Goal: Task Accomplishment & Management: Manage account settings

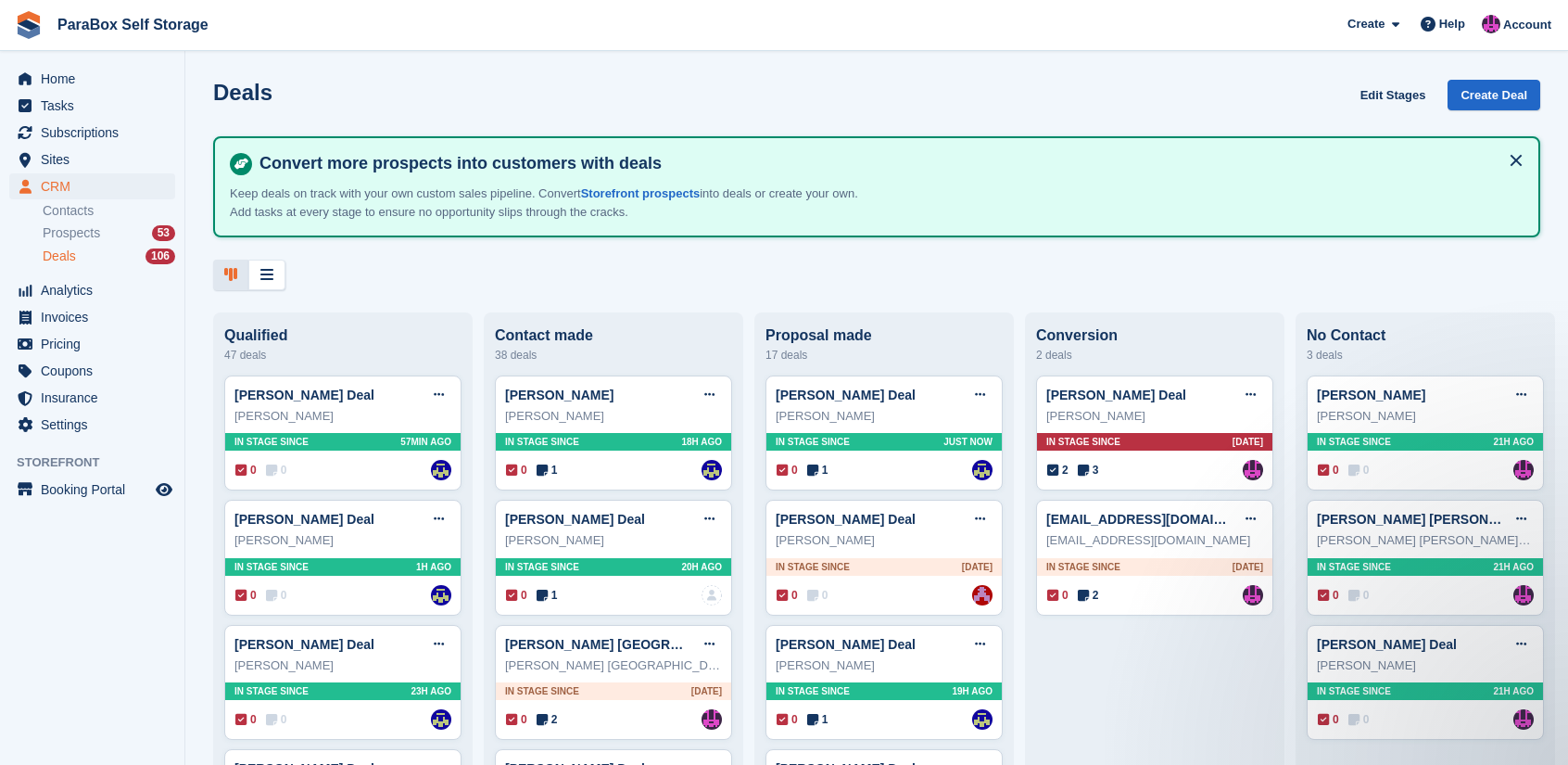
scroll to position [93, 0]
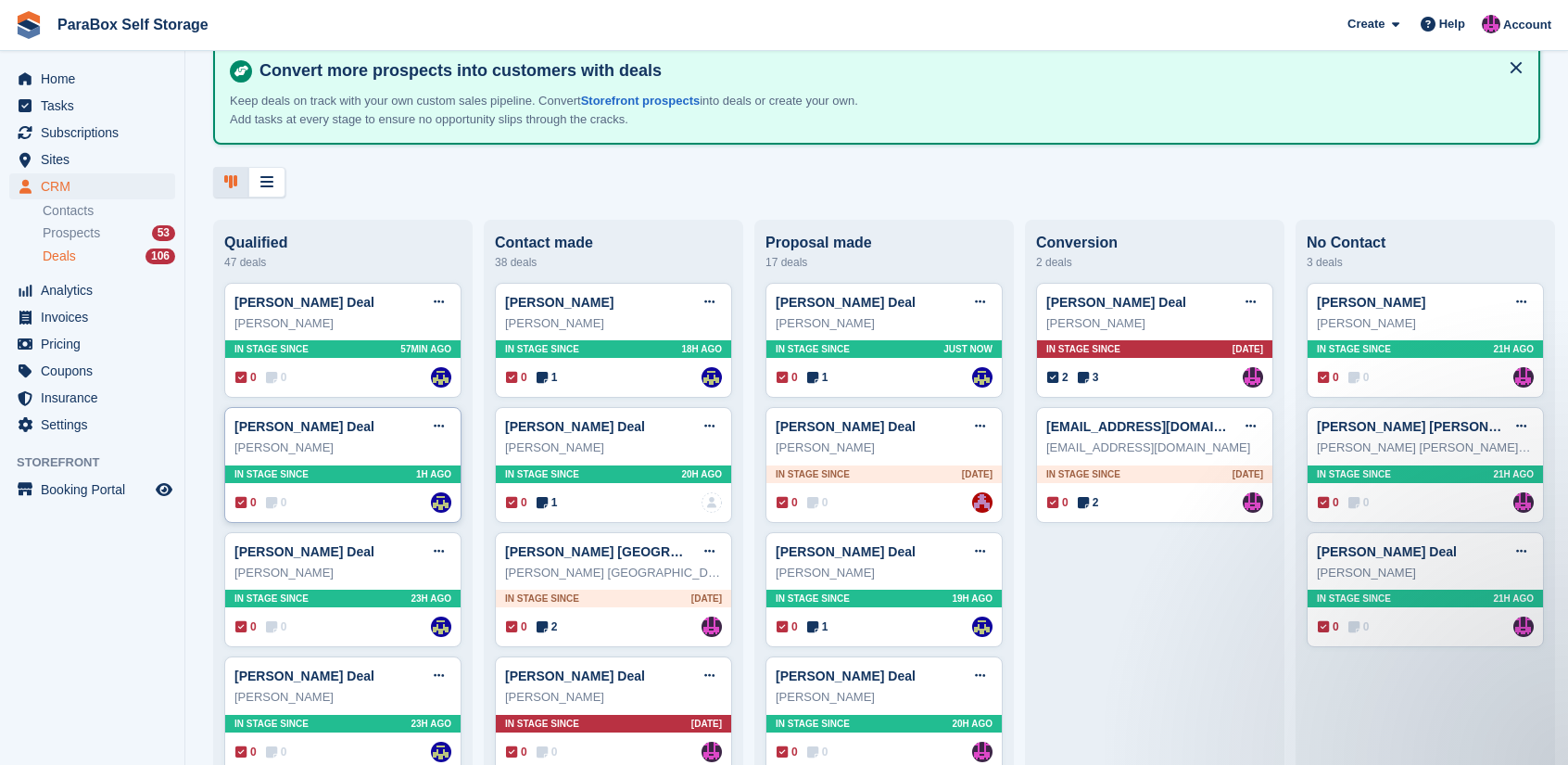
click at [356, 446] on div "Irina Vazey" at bounding box center [342, 447] width 217 height 19
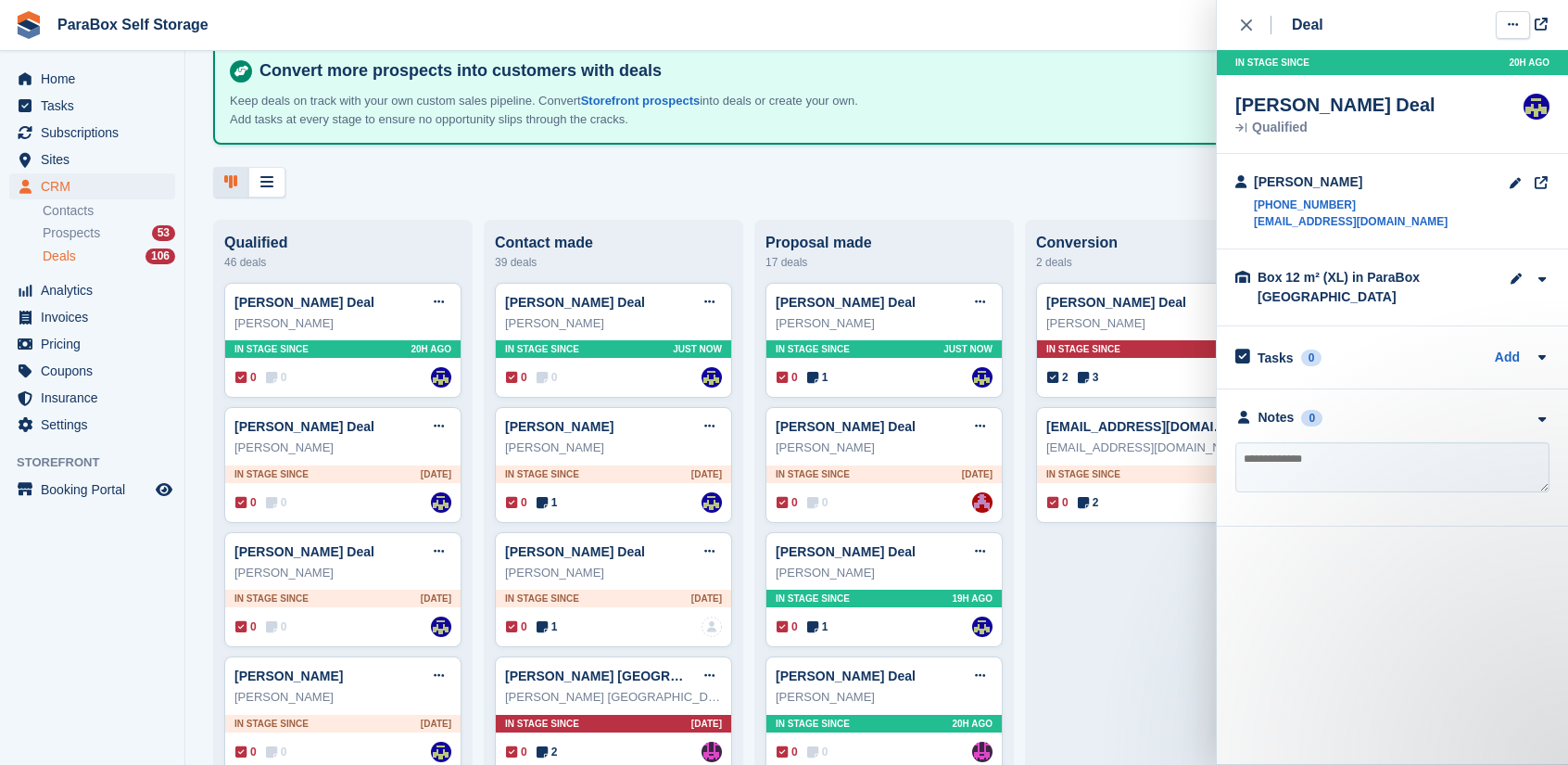
click at [1517, 23] on icon at bounding box center [1513, 25] width 10 height 12
click at [1465, 62] on p "Edit deal" at bounding box center [1441, 61] width 161 height 24
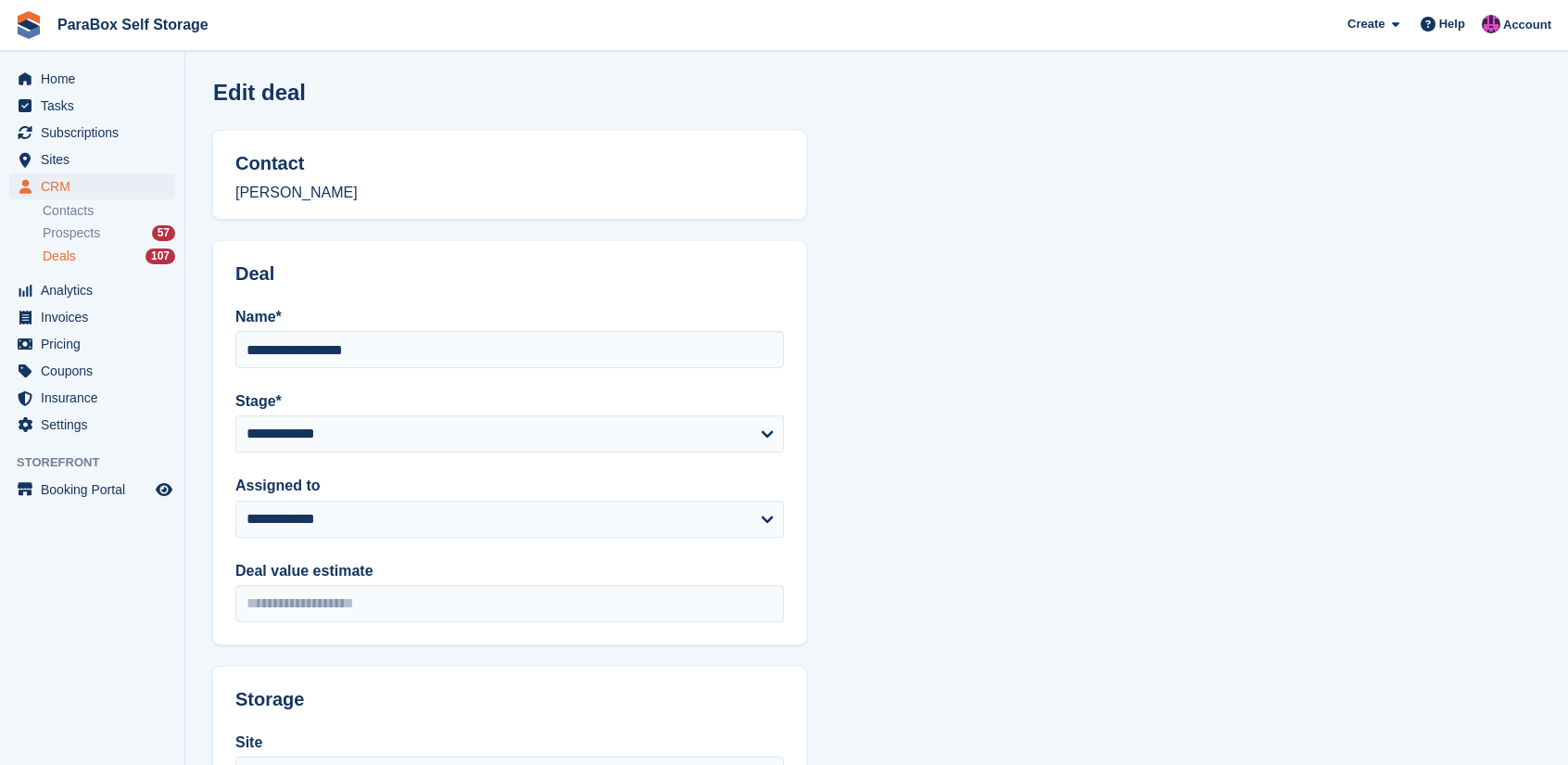
click at [611, 489] on label "Assigned to" at bounding box center [509, 485] width 549 height 22
click at [611, 501] on select "**********" at bounding box center [509, 519] width 549 height 37
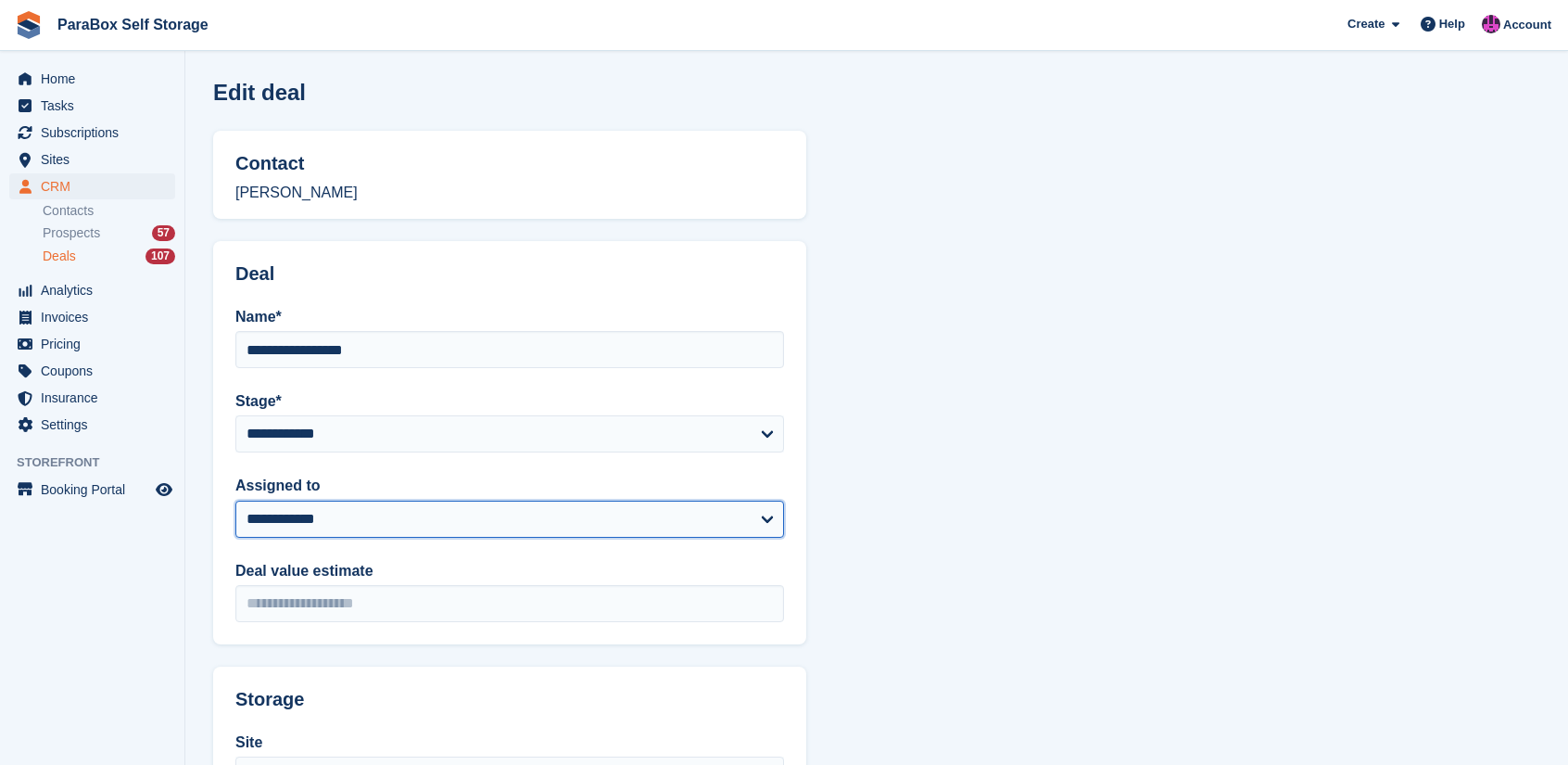
click at [608, 523] on select "**********" at bounding box center [509, 519] width 549 height 37
select select "****"
click at [235, 501] on select "**********" at bounding box center [509, 519] width 549 height 37
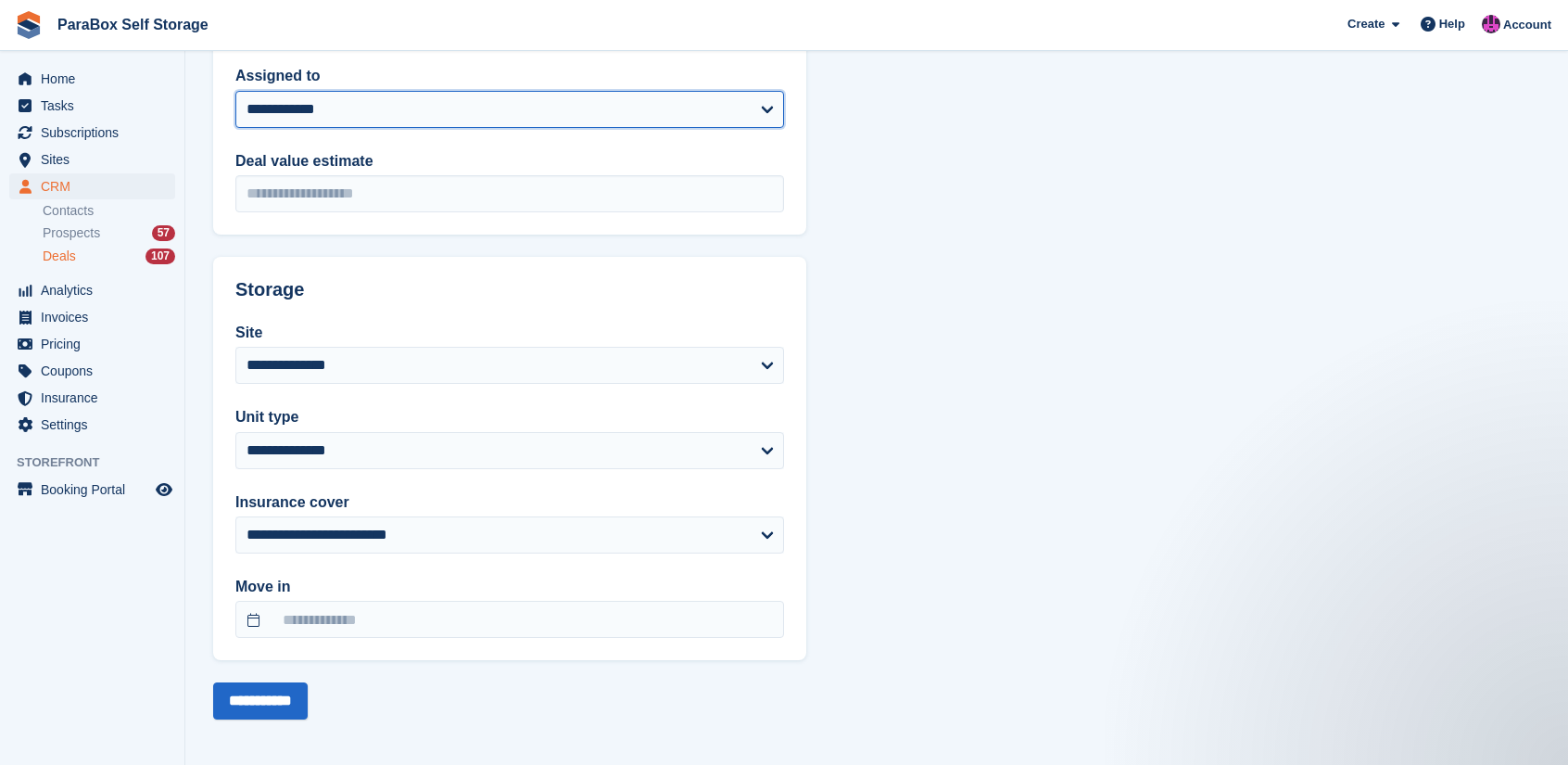
scroll to position [413, 0]
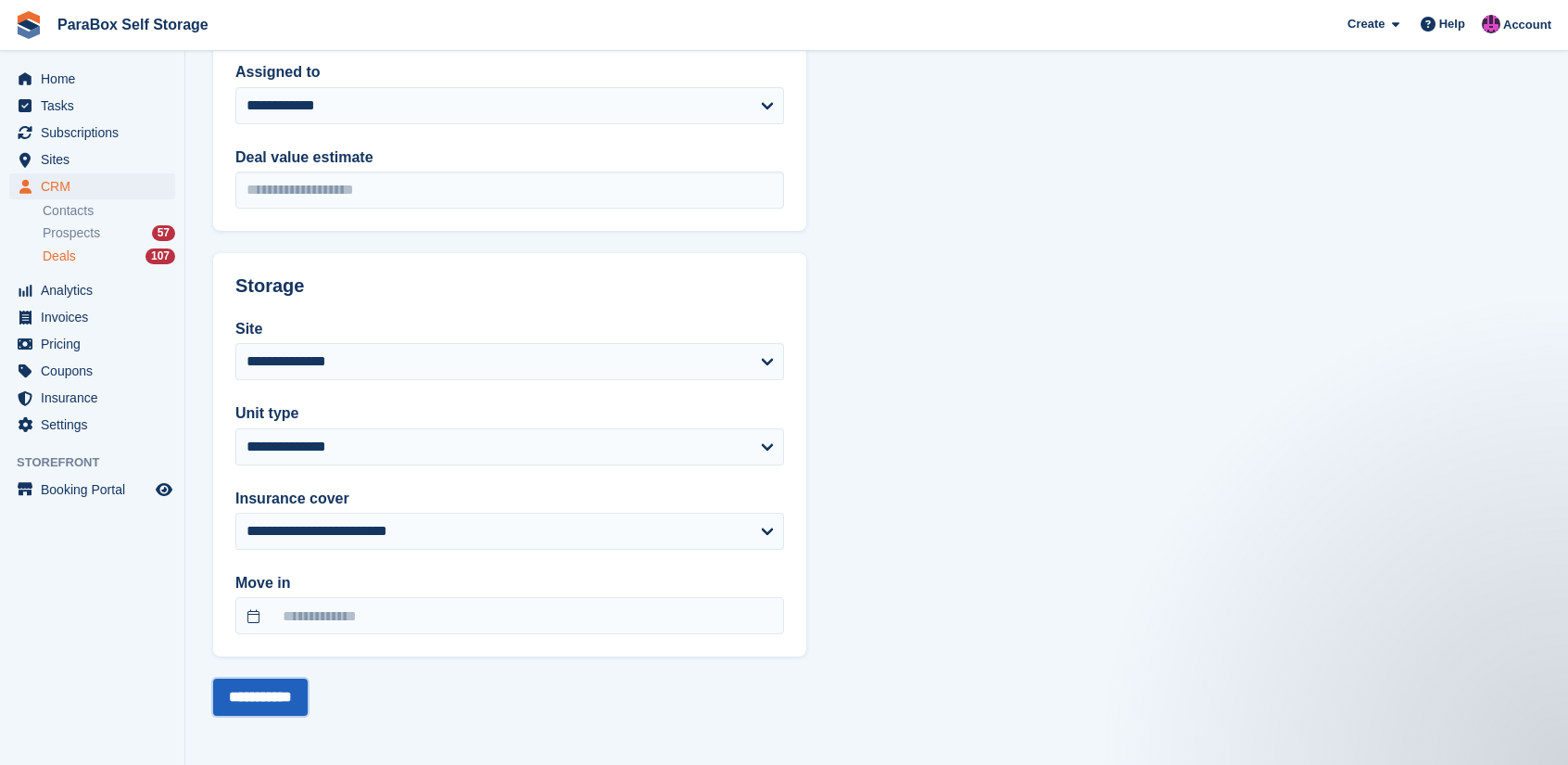
click at [301, 696] on input "**********" at bounding box center [261, 697] width 95 height 37
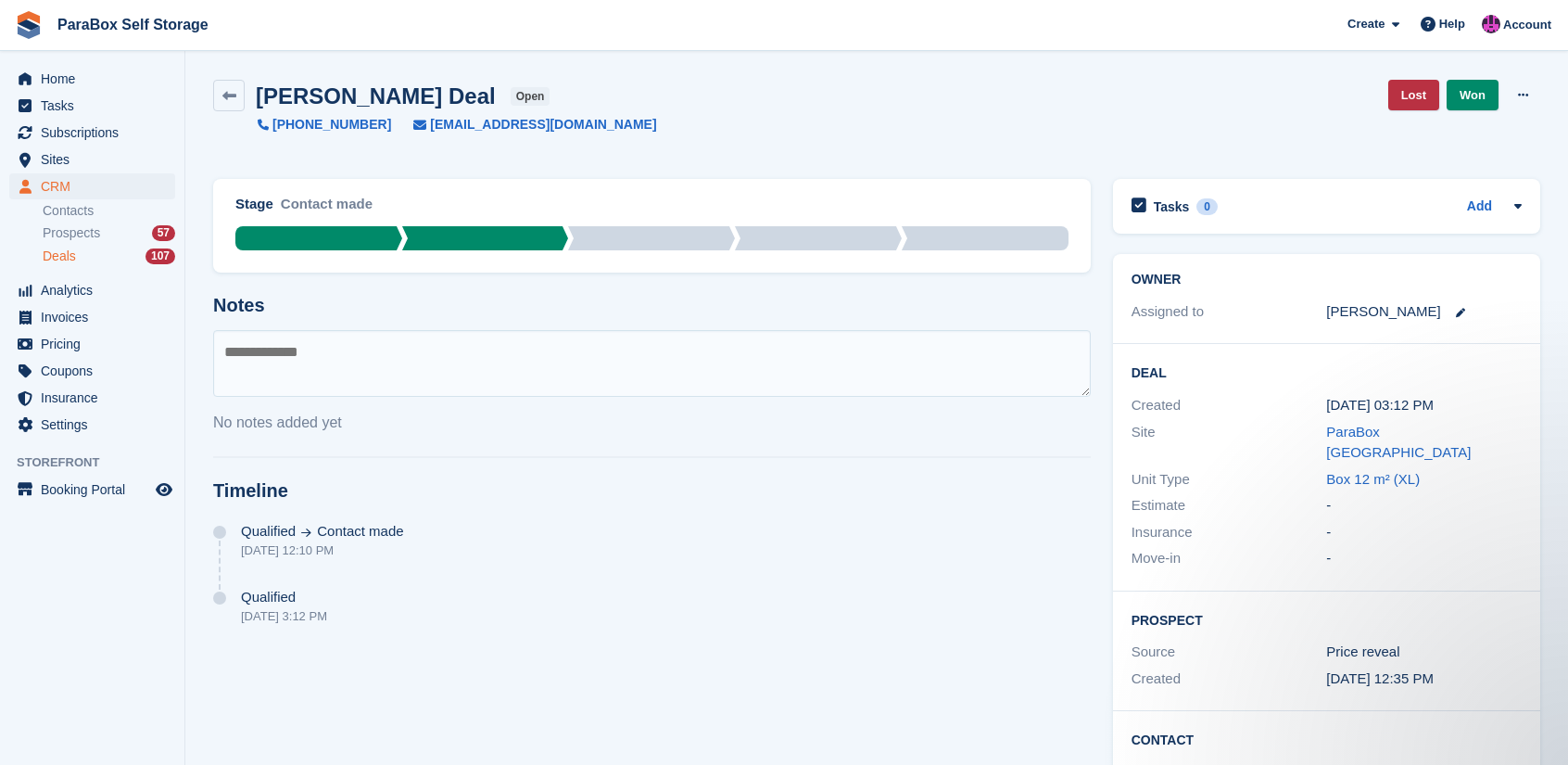
click at [406, 352] on textarea at bounding box center [652, 363] width 878 height 66
type textarea "*"
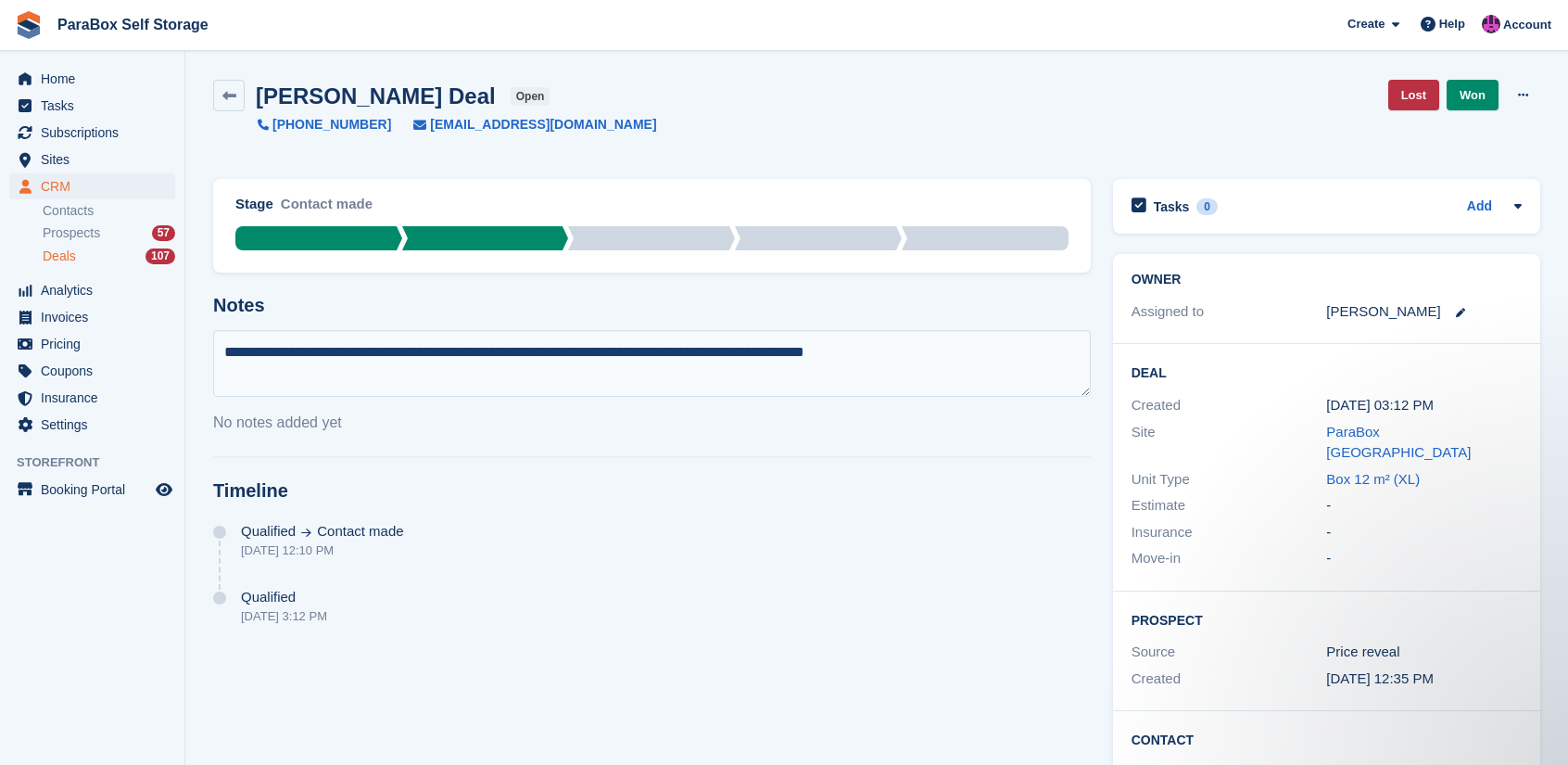
type textarea "**********"
click at [89, 346] on span "Pricing" at bounding box center [96, 343] width 111 height 26
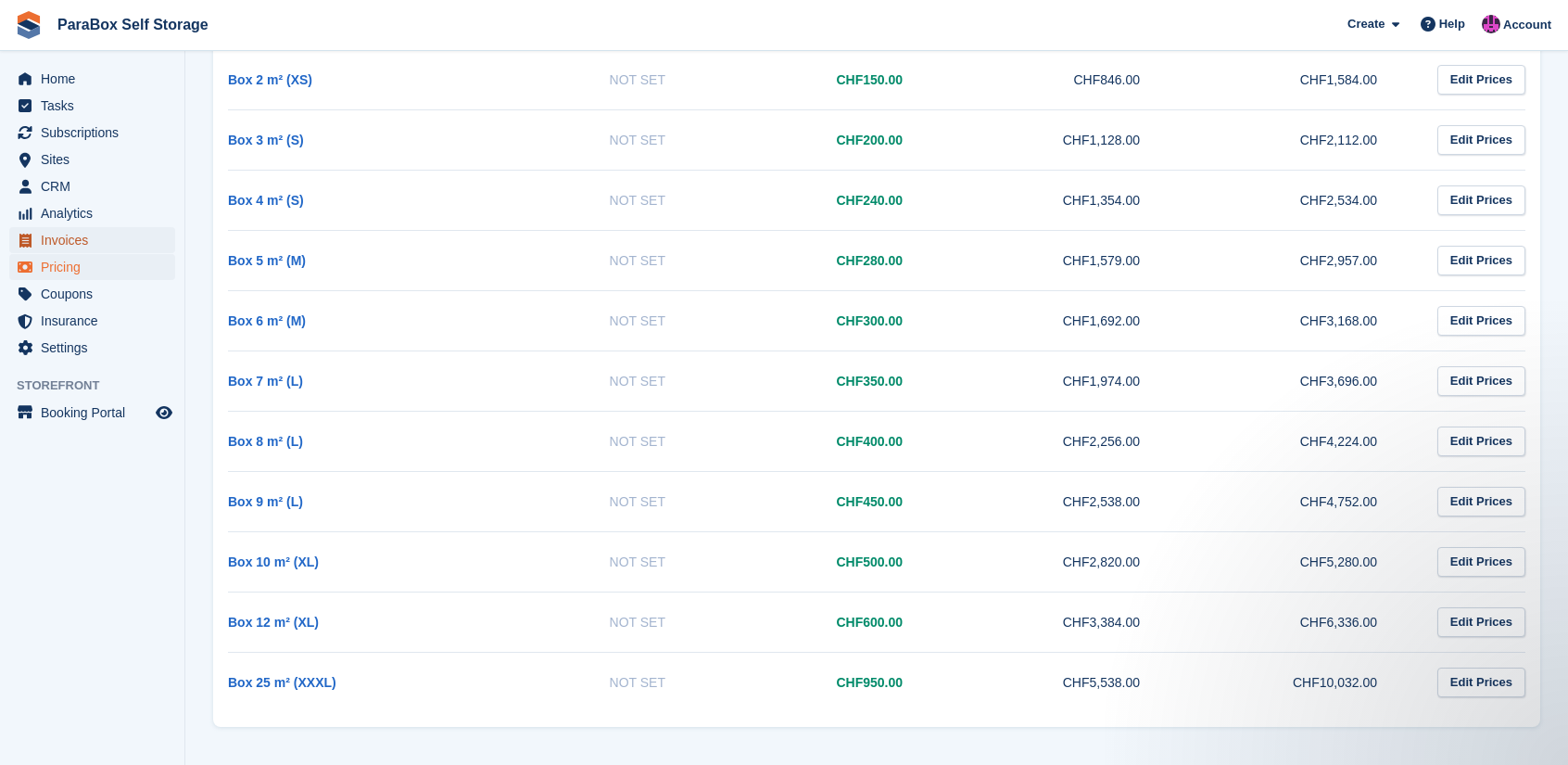
click at [109, 247] on span "Invoices" at bounding box center [96, 240] width 111 height 26
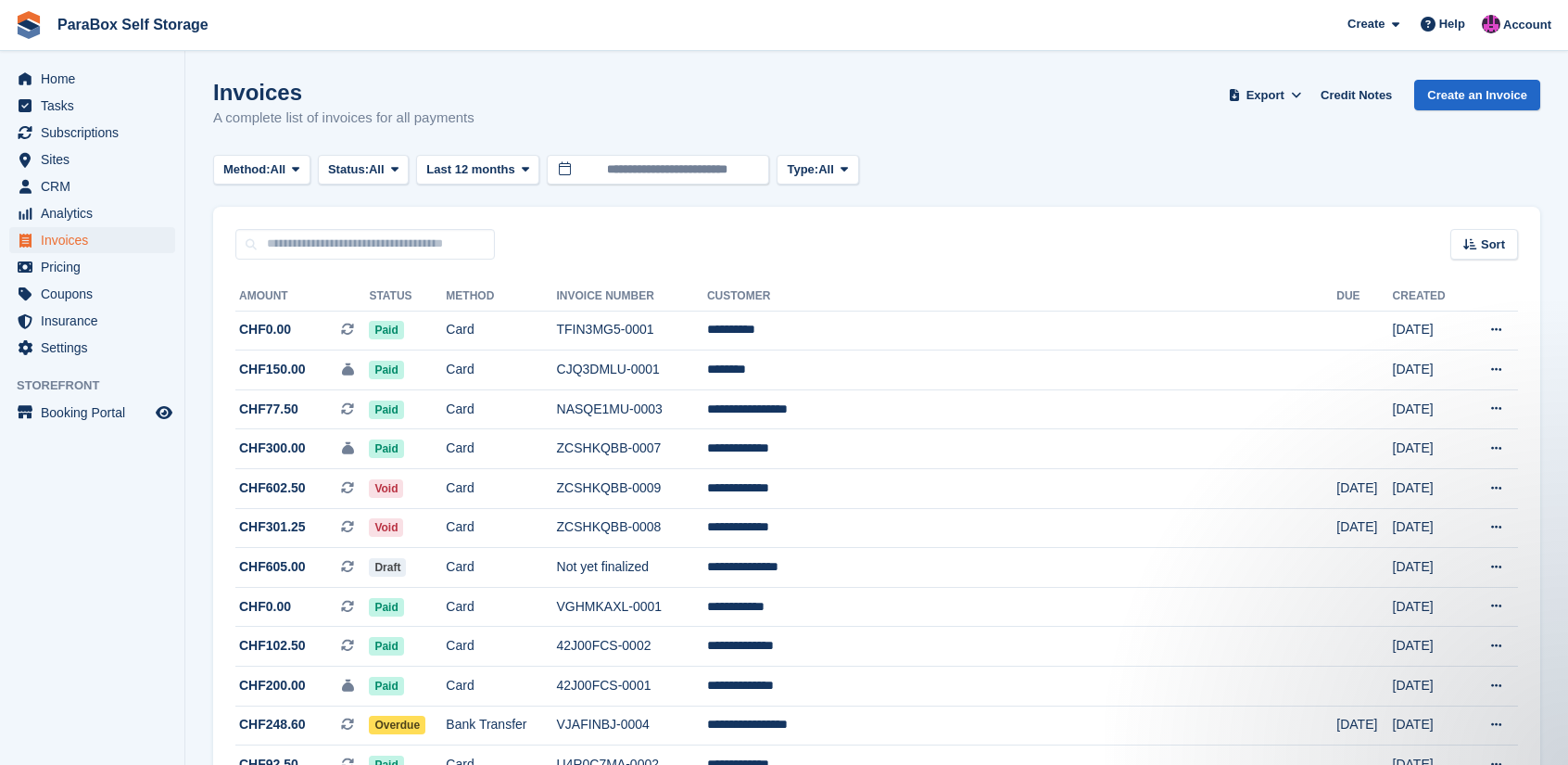
scroll to position [358, 0]
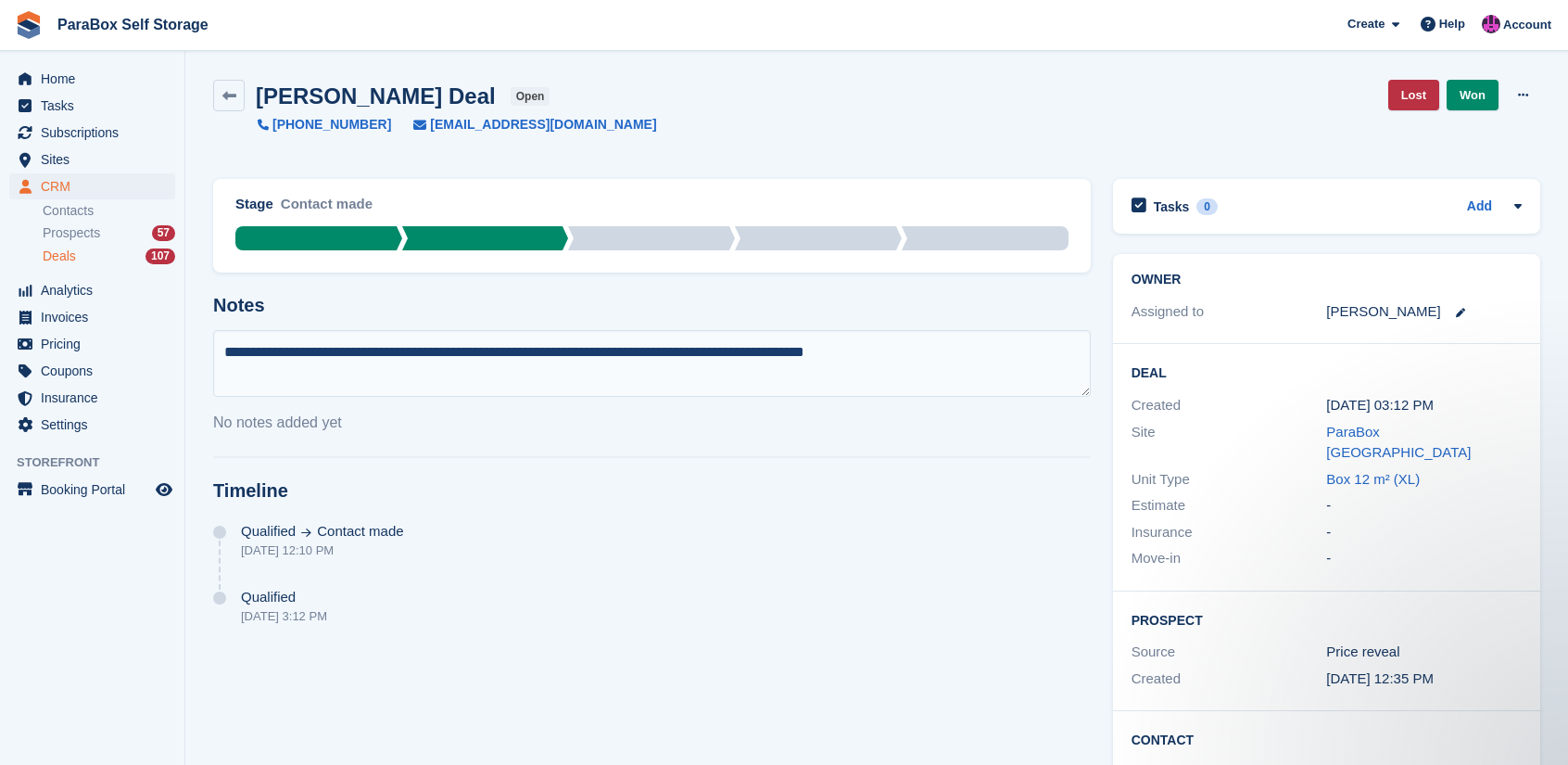
click at [943, 358] on textarea "**********" at bounding box center [652, 363] width 878 height 66
click at [941, 355] on textarea "**********" at bounding box center [652, 363] width 878 height 66
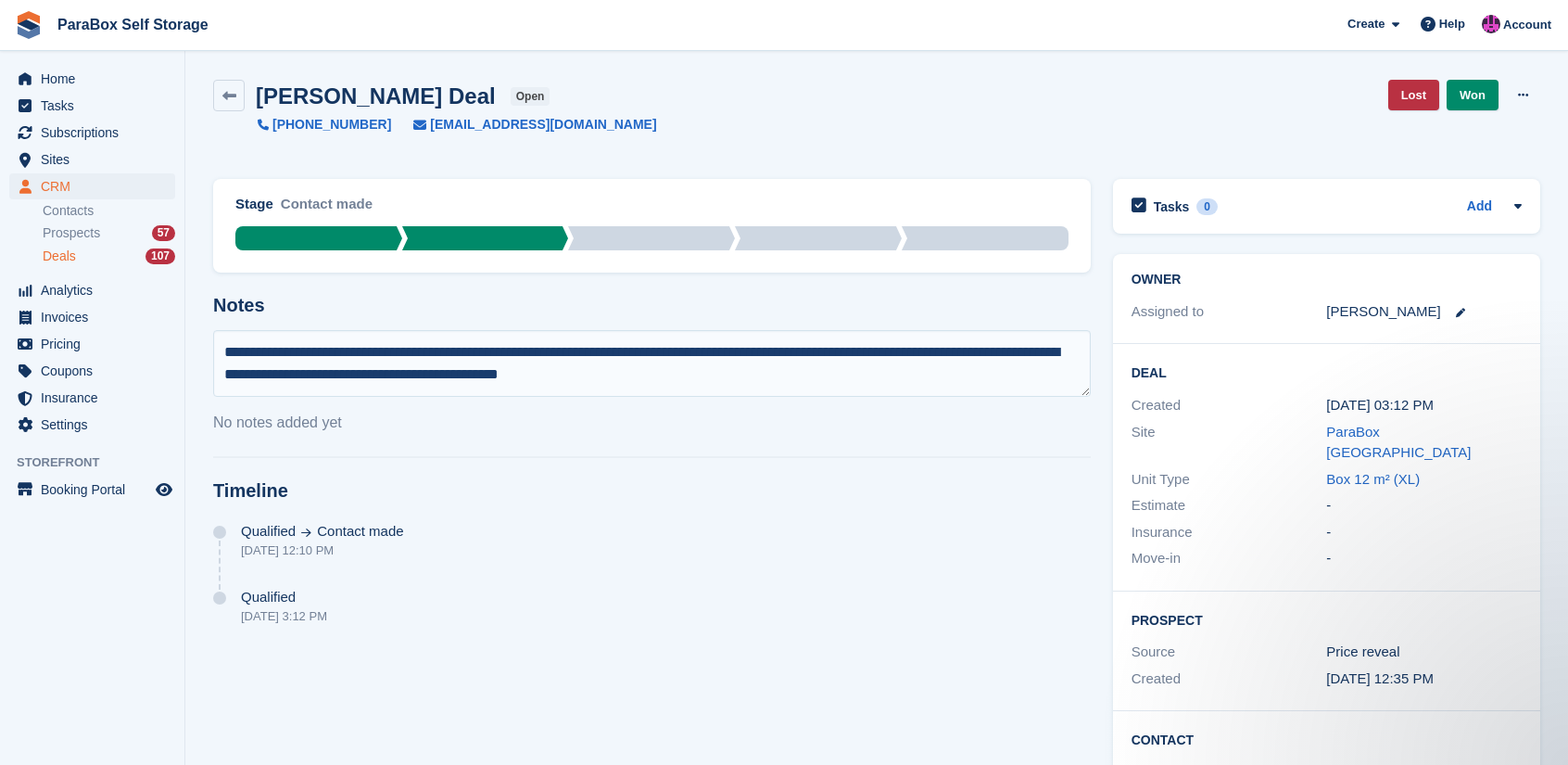
type textarea "**********"
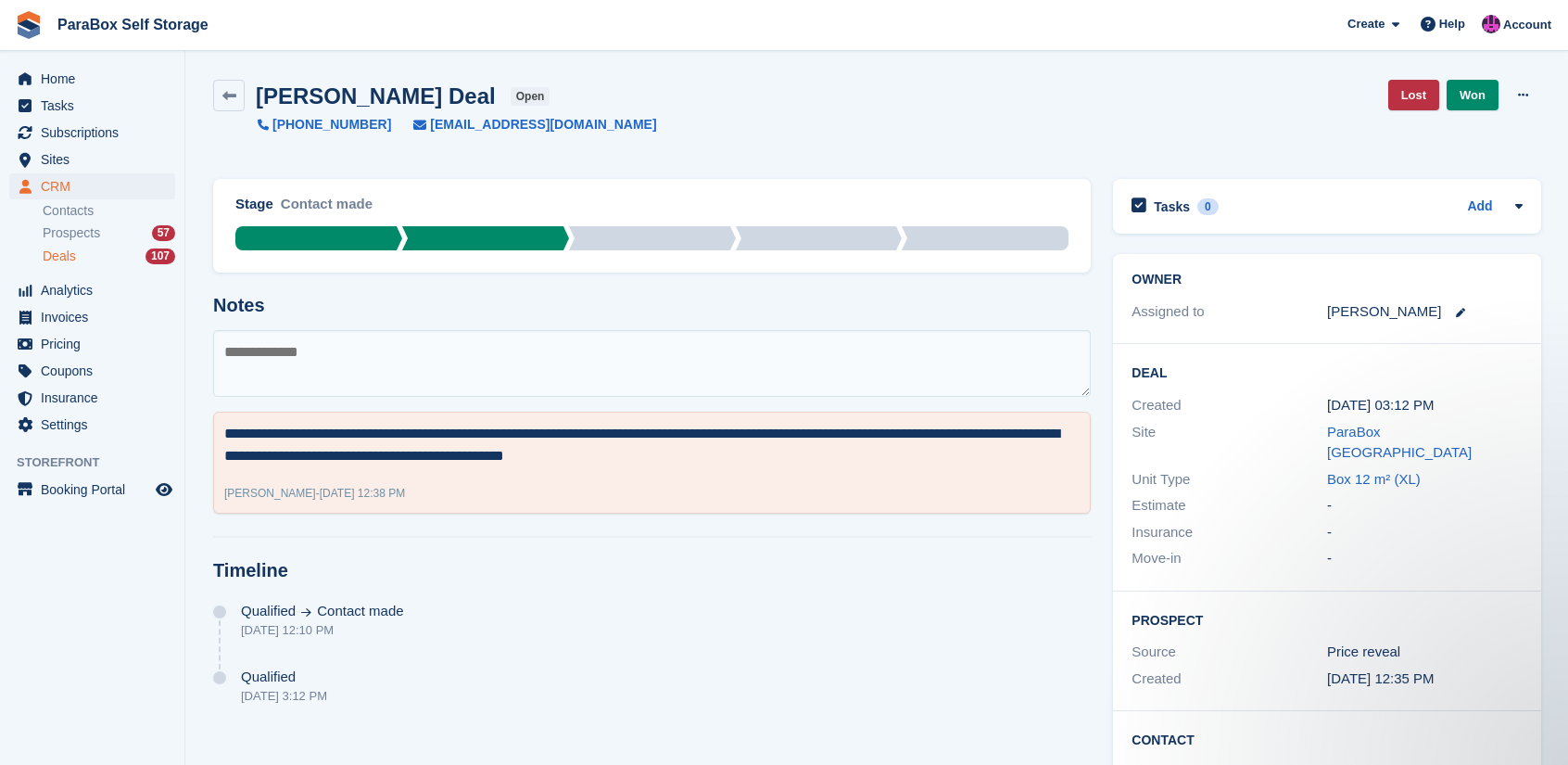
click at [793, 370] on textarea at bounding box center [652, 363] width 878 height 66
type textarea "**********"
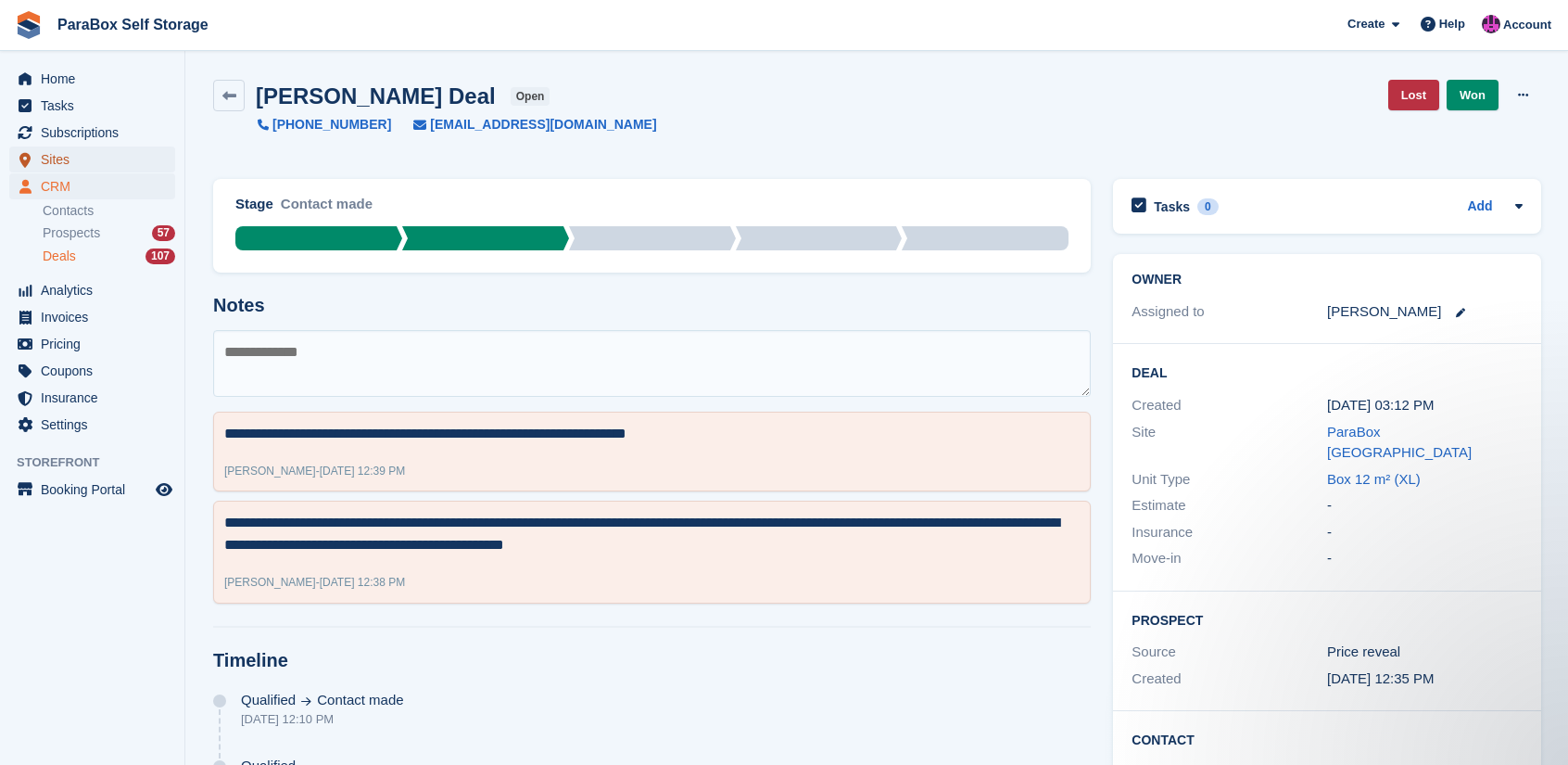
click at [96, 151] on span "Sites" at bounding box center [96, 158] width 111 height 26
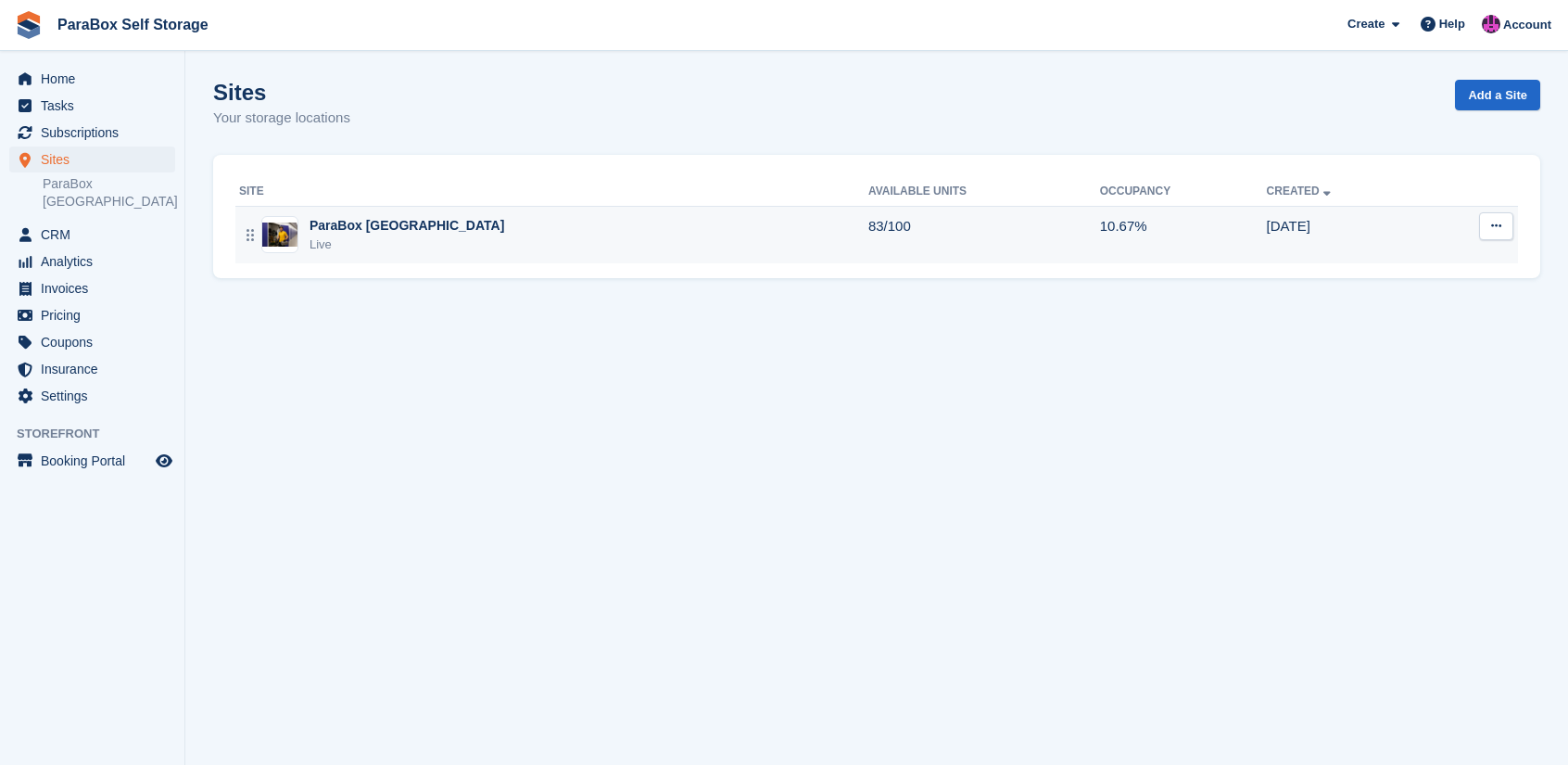
click at [401, 243] on div "Live" at bounding box center [407, 245] width 194 height 19
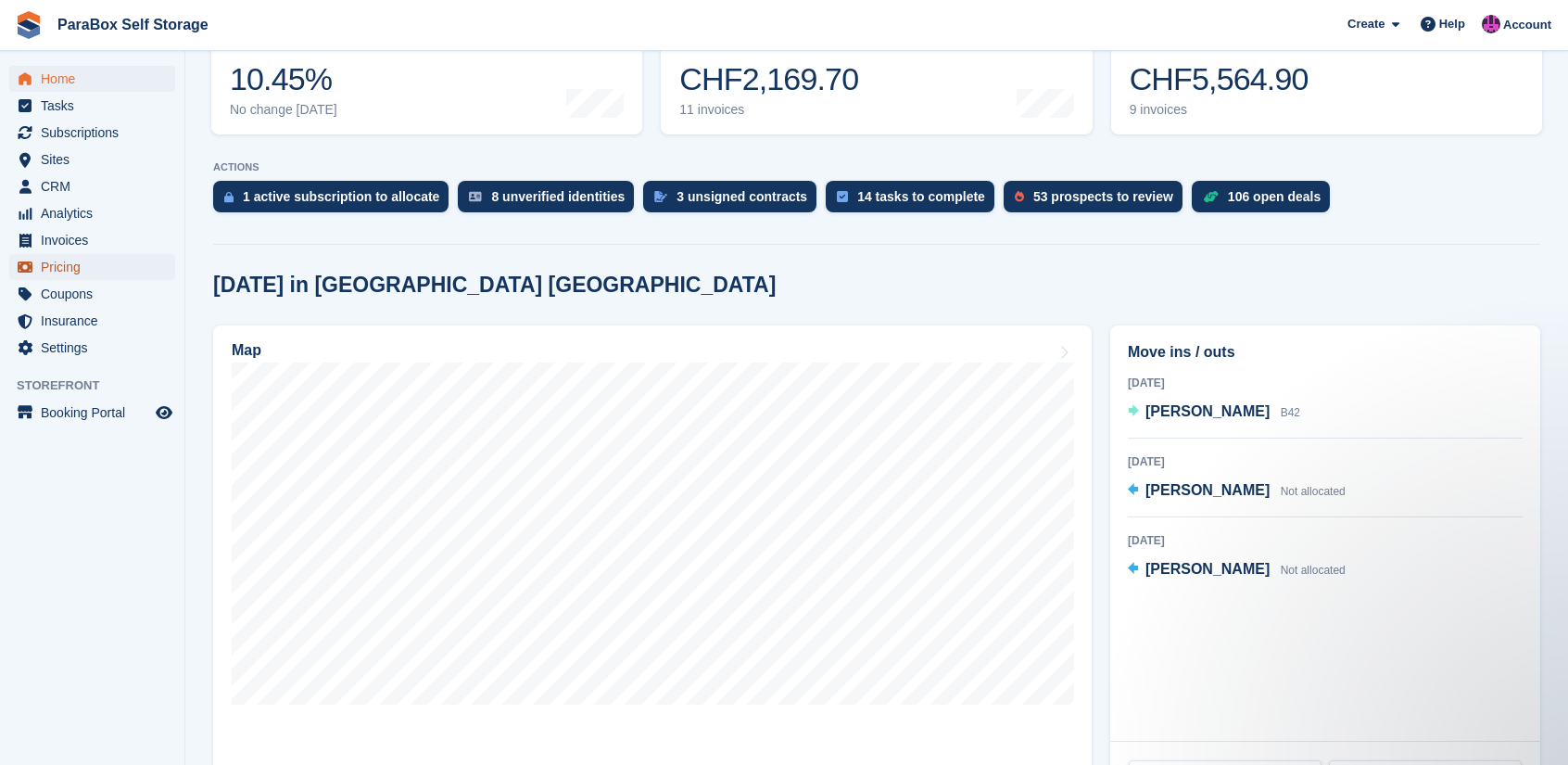
click at [104, 264] on span "Pricing" at bounding box center [96, 266] width 111 height 26
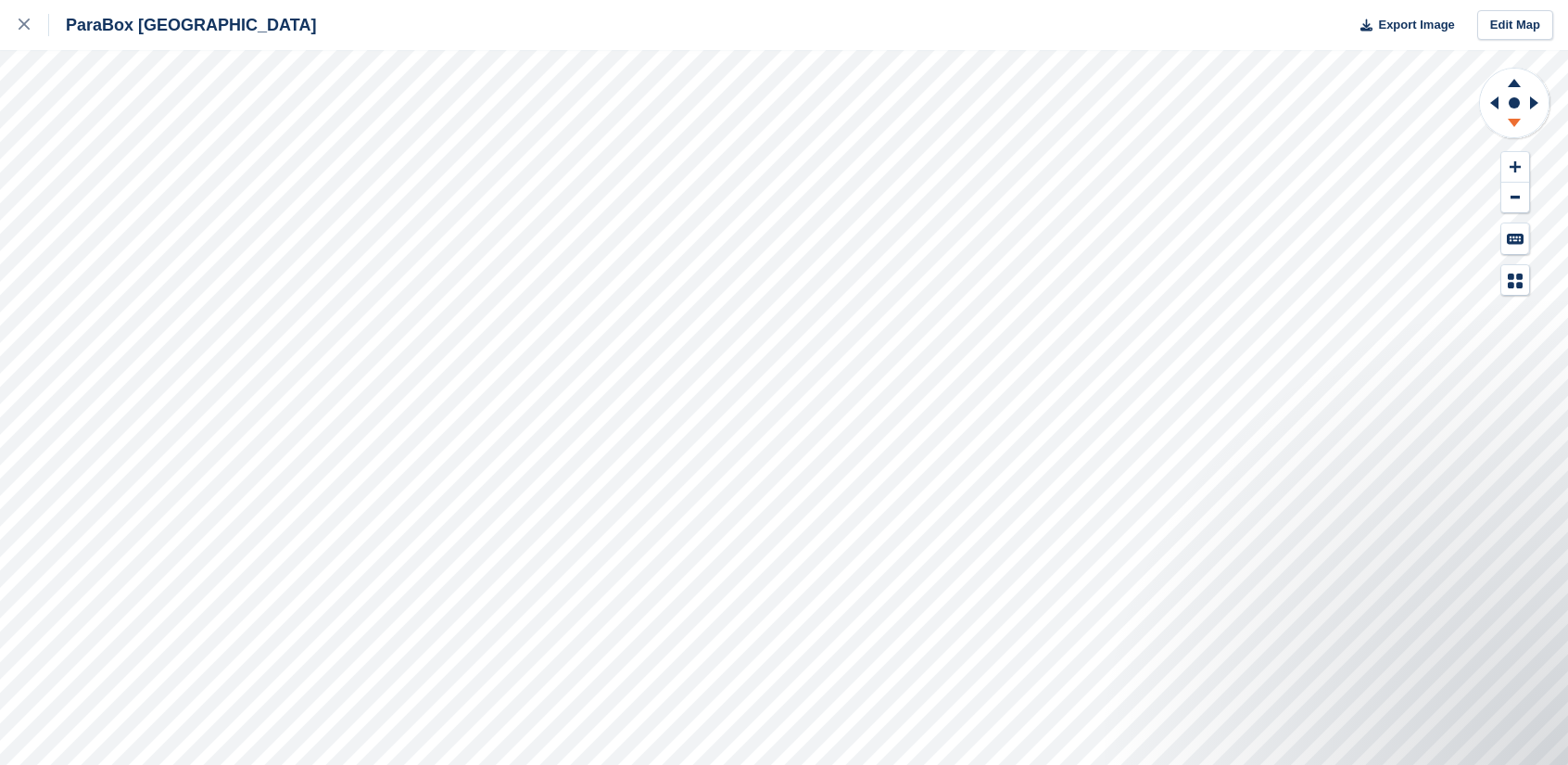
click at [1520, 119] on icon at bounding box center [1514, 125] width 48 height 23
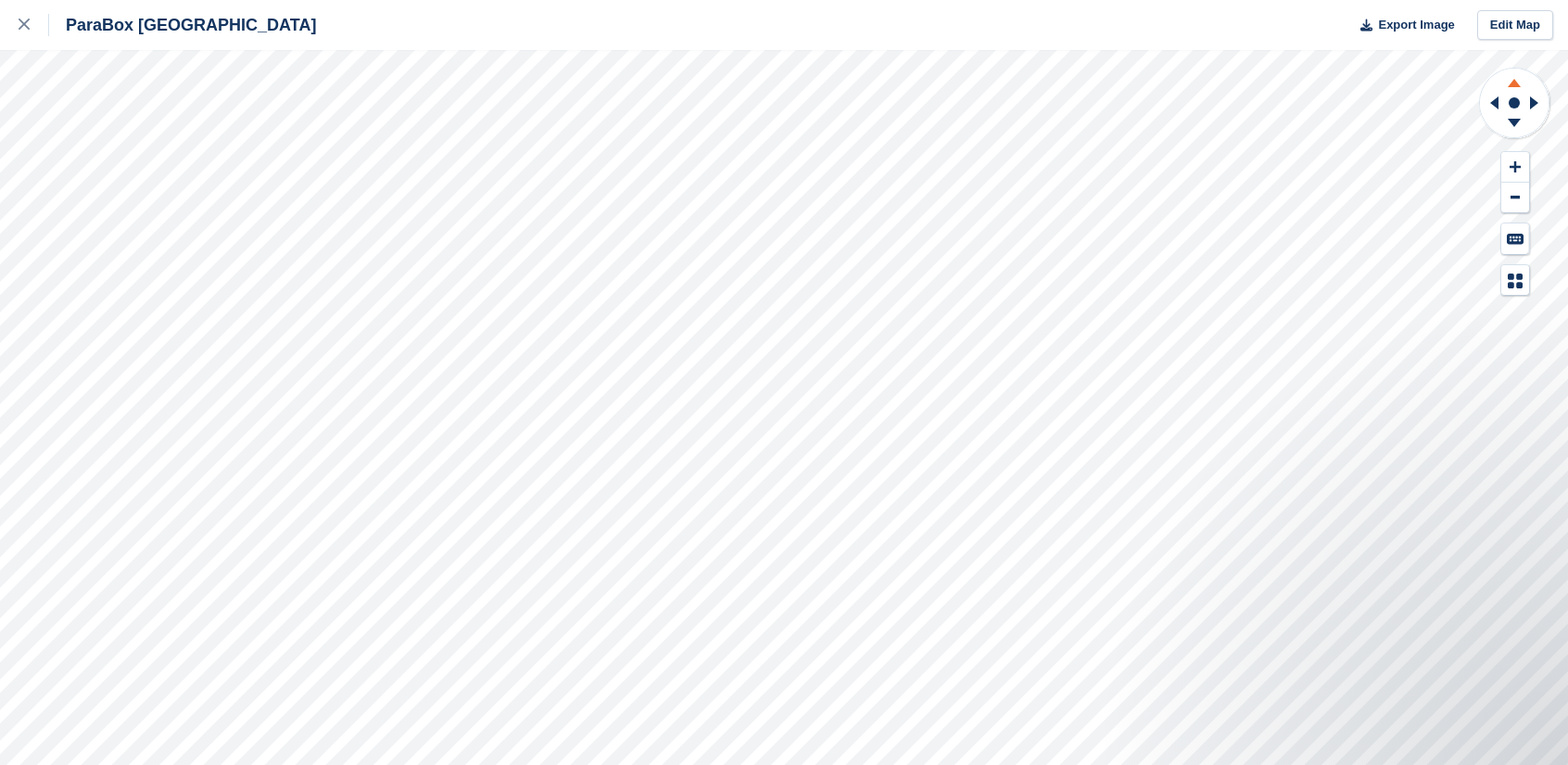
click at [1516, 81] on icon at bounding box center [1515, 82] width 13 height 9
click at [1541, 100] on icon at bounding box center [1537, 102] width 23 height 48
click at [1517, 121] on icon at bounding box center [1515, 122] width 13 height 9
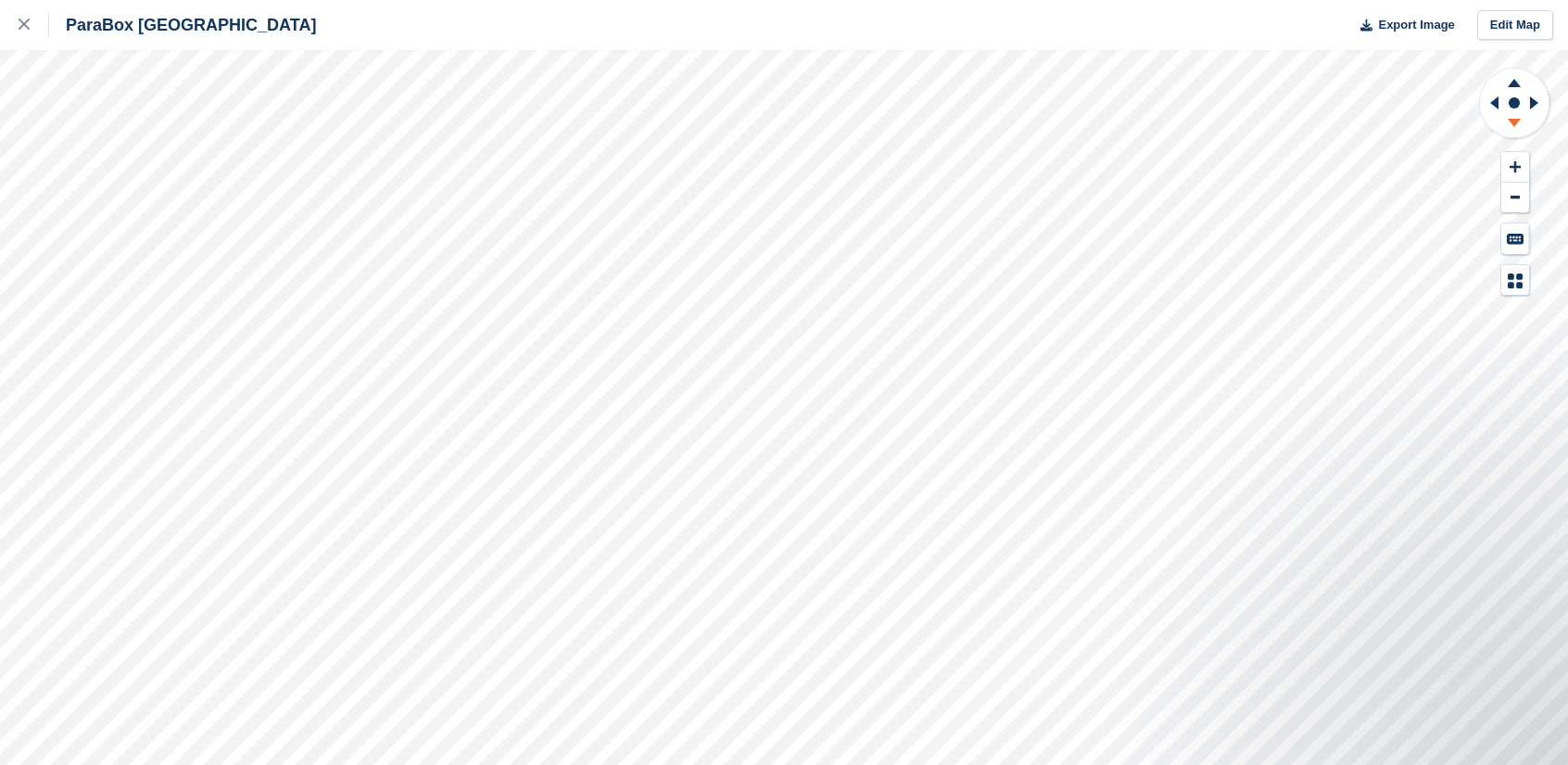
click at [1517, 121] on icon at bounding box center [1515, 122] width 13 height 9
click at [1490, 102] on icon at bounding box center [1491, 102] width 23 height 48
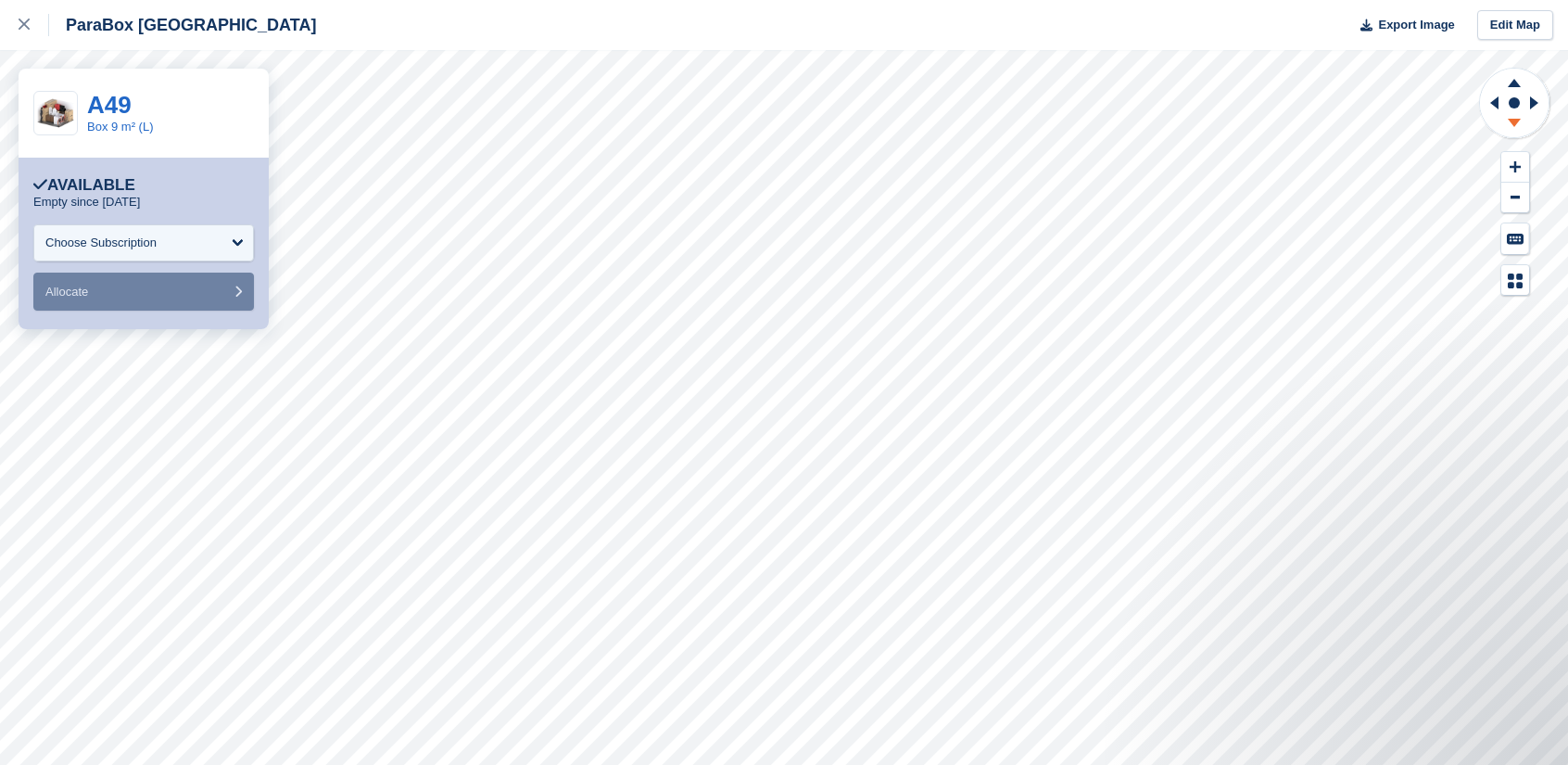
click at [1516, 119] on icon at bounding box center [1515, 122] width 13 height 9
click at [1512, 82] on icon at bounding box center [1514, 80] width 48 height 23
click at [1511, 83] on icon at bounding box center [1515, 82] width 13 height 9
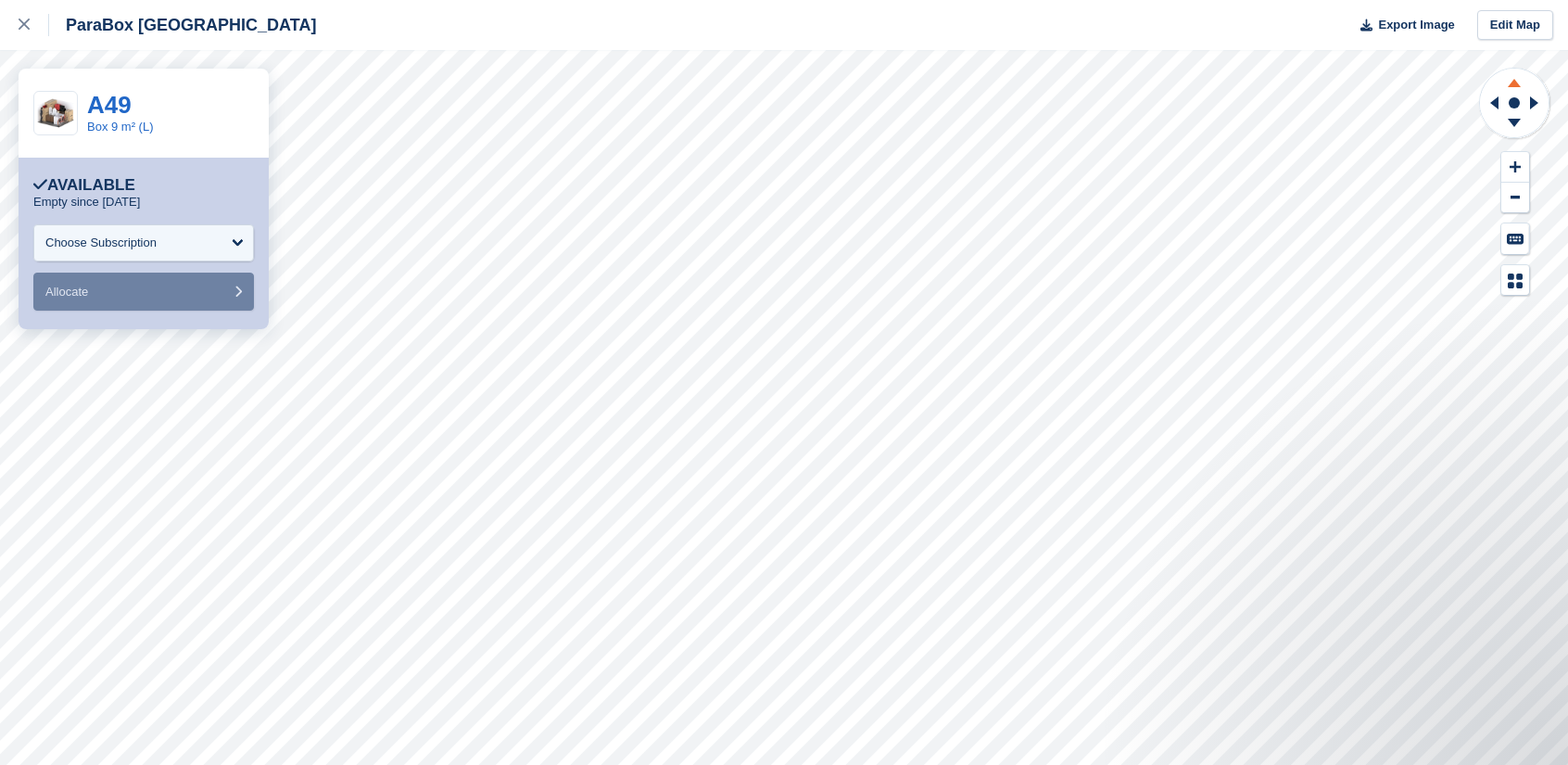
click at [1511, 83] on icon at bounding box center [1515, 82] width 13 height 9
click at [1517, 75] on icon at bounding box center [1514, 80] width 48 height 23
click at [1544, 96] on icon at bounding box center [1537, 102] width 23 height 48
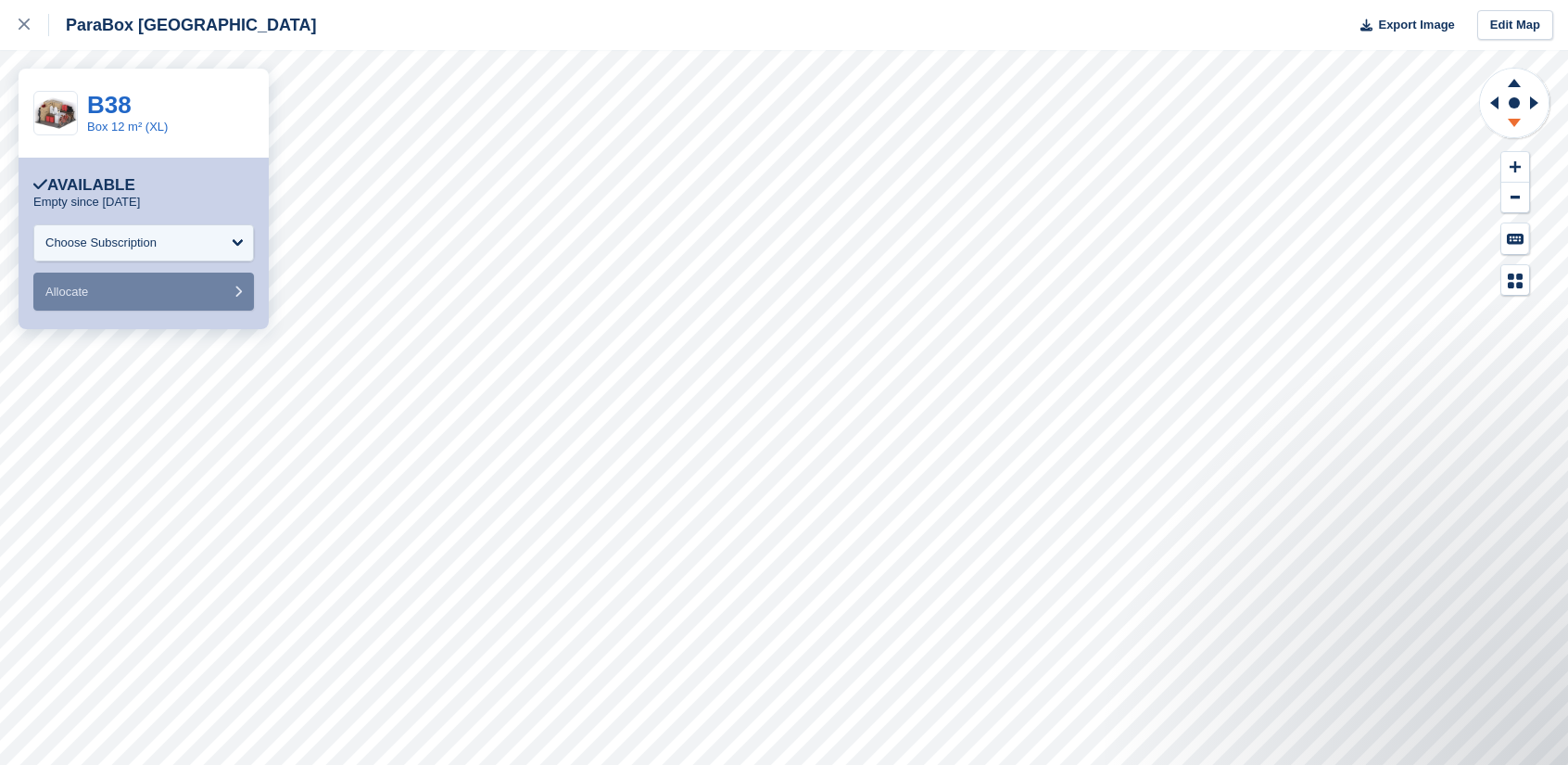
click at [1515, 128] on icon at bounding box center [1514, 125] width 48 height 23
click at [1517, 118] on icon at bounding box center [1514, 125] width 48 height 23
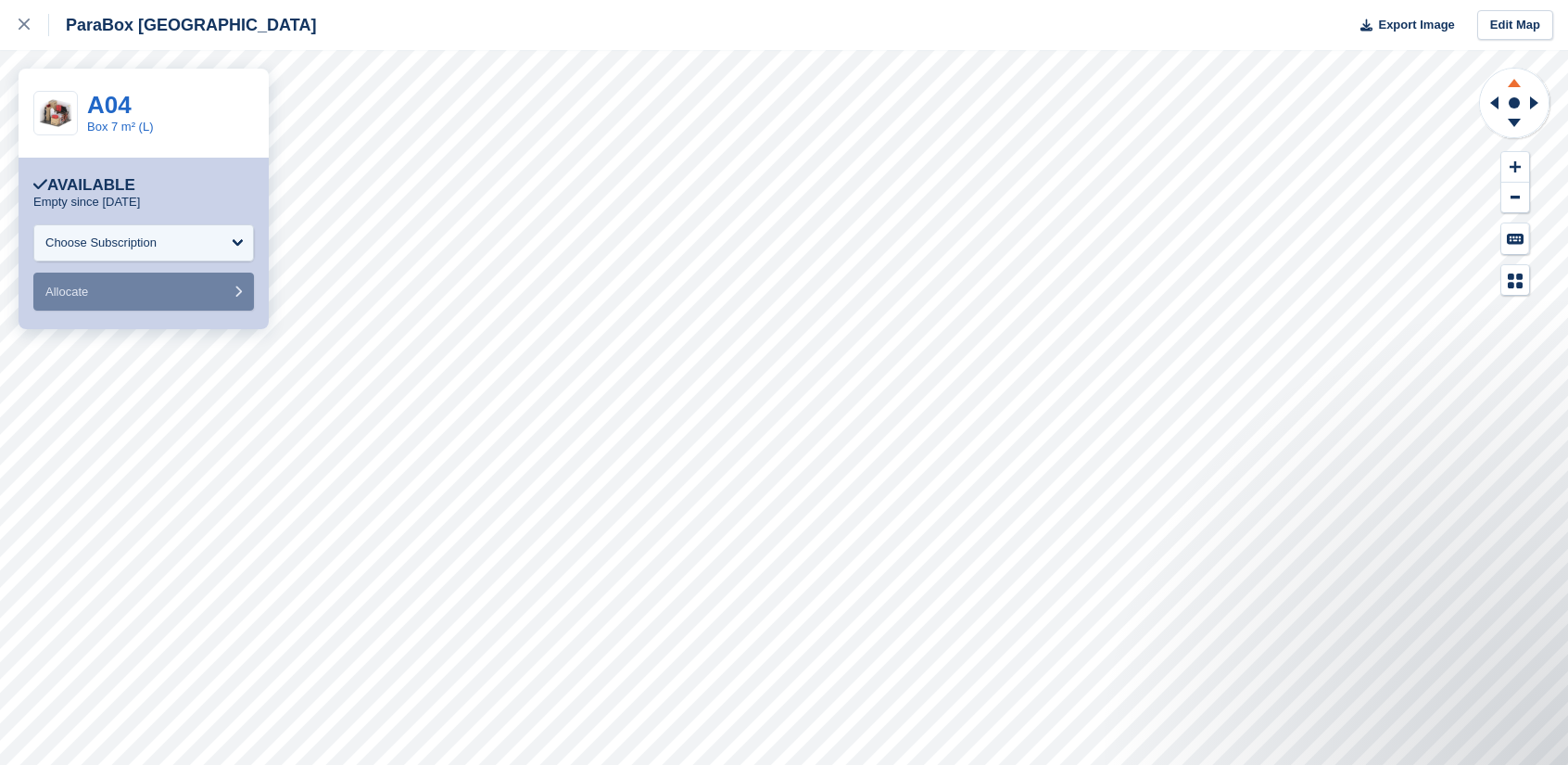
click at [1517, 81] on icon at bounding box center [1514, 80] width 48 height 23
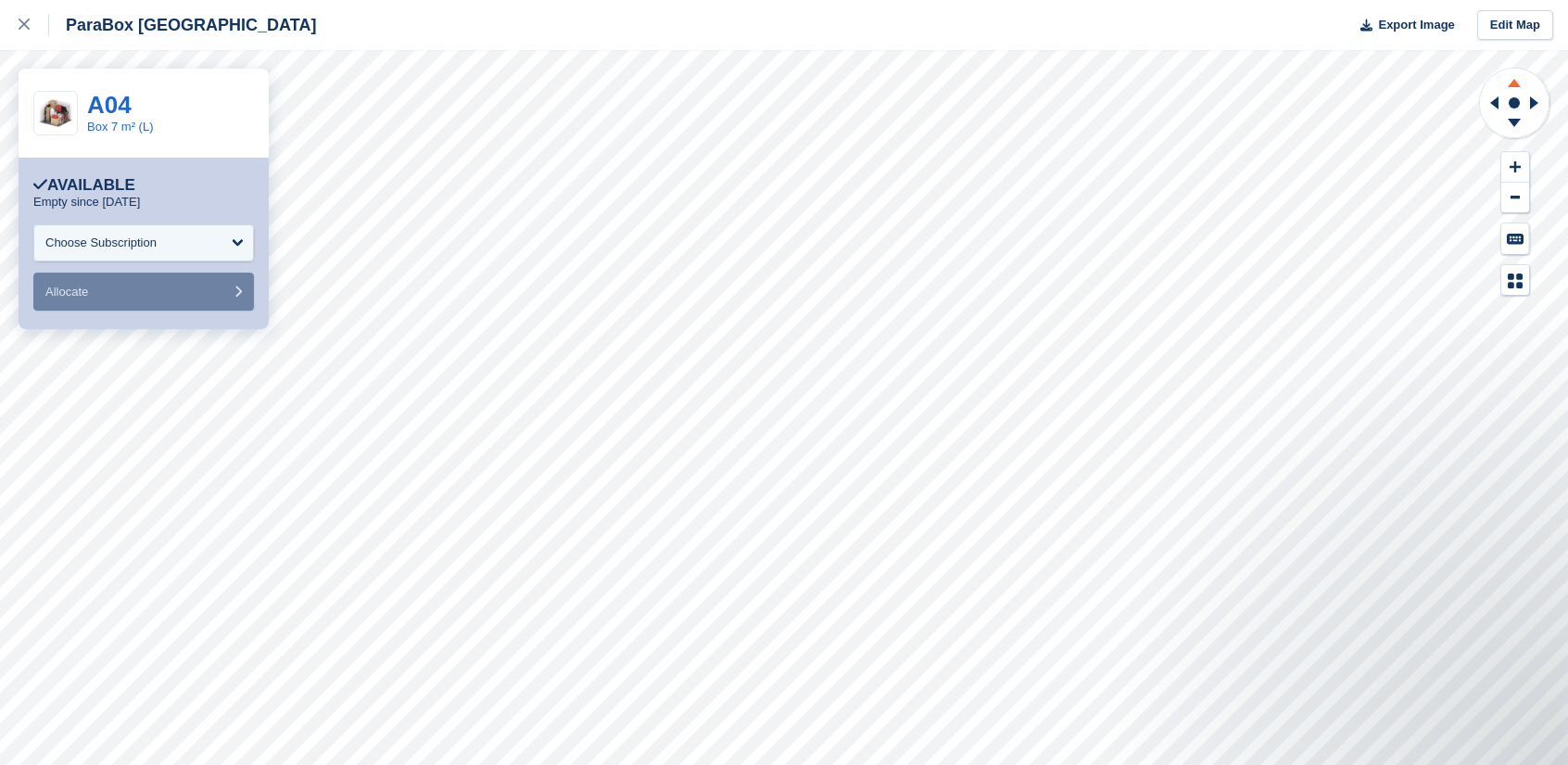
click at [1517, 81] on icon at bounding box center [1514, 80] width 48 height 23
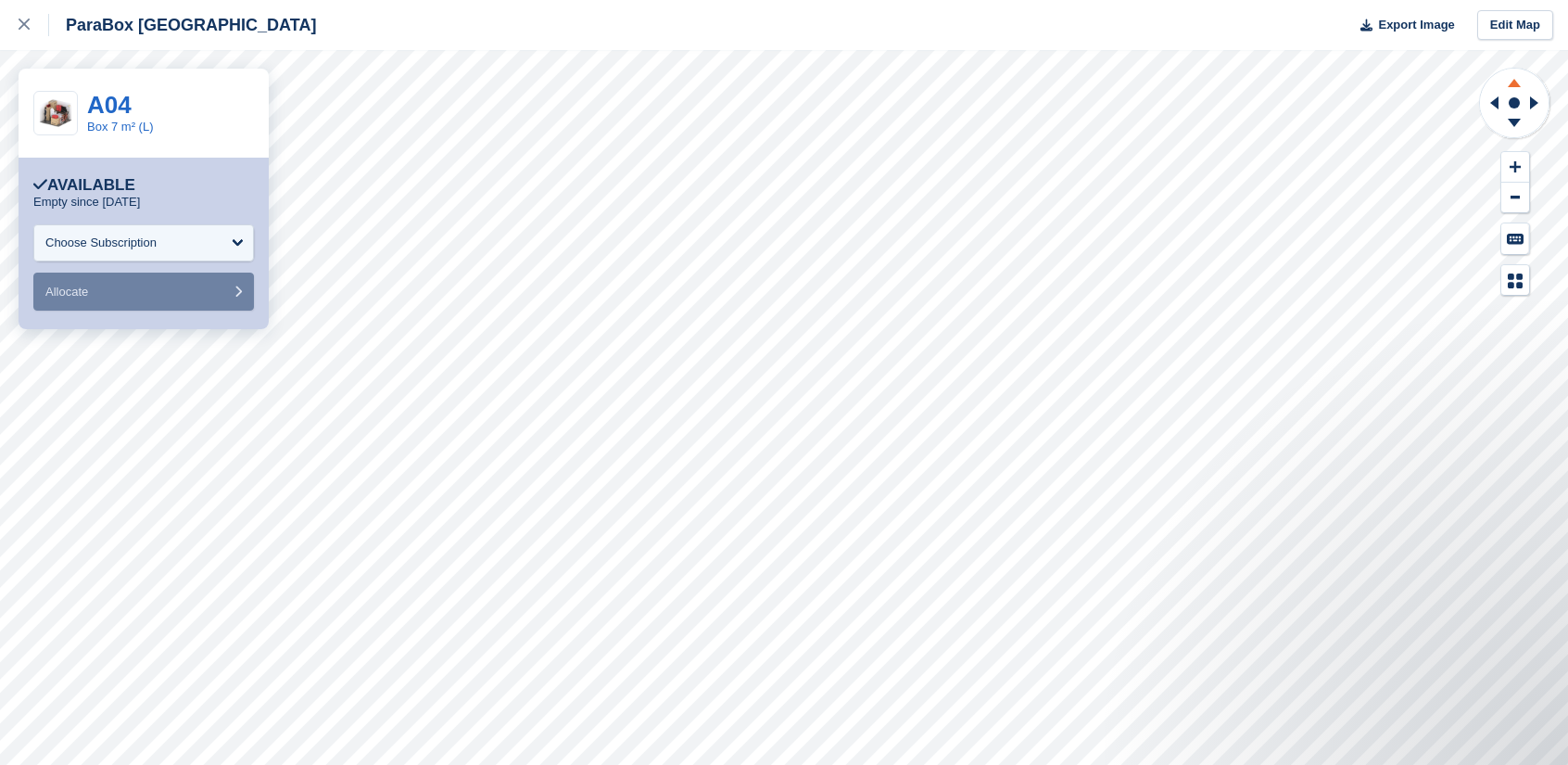
click at [1517, 81] on icon at bounding box center [1514, 80] width 48 height 23
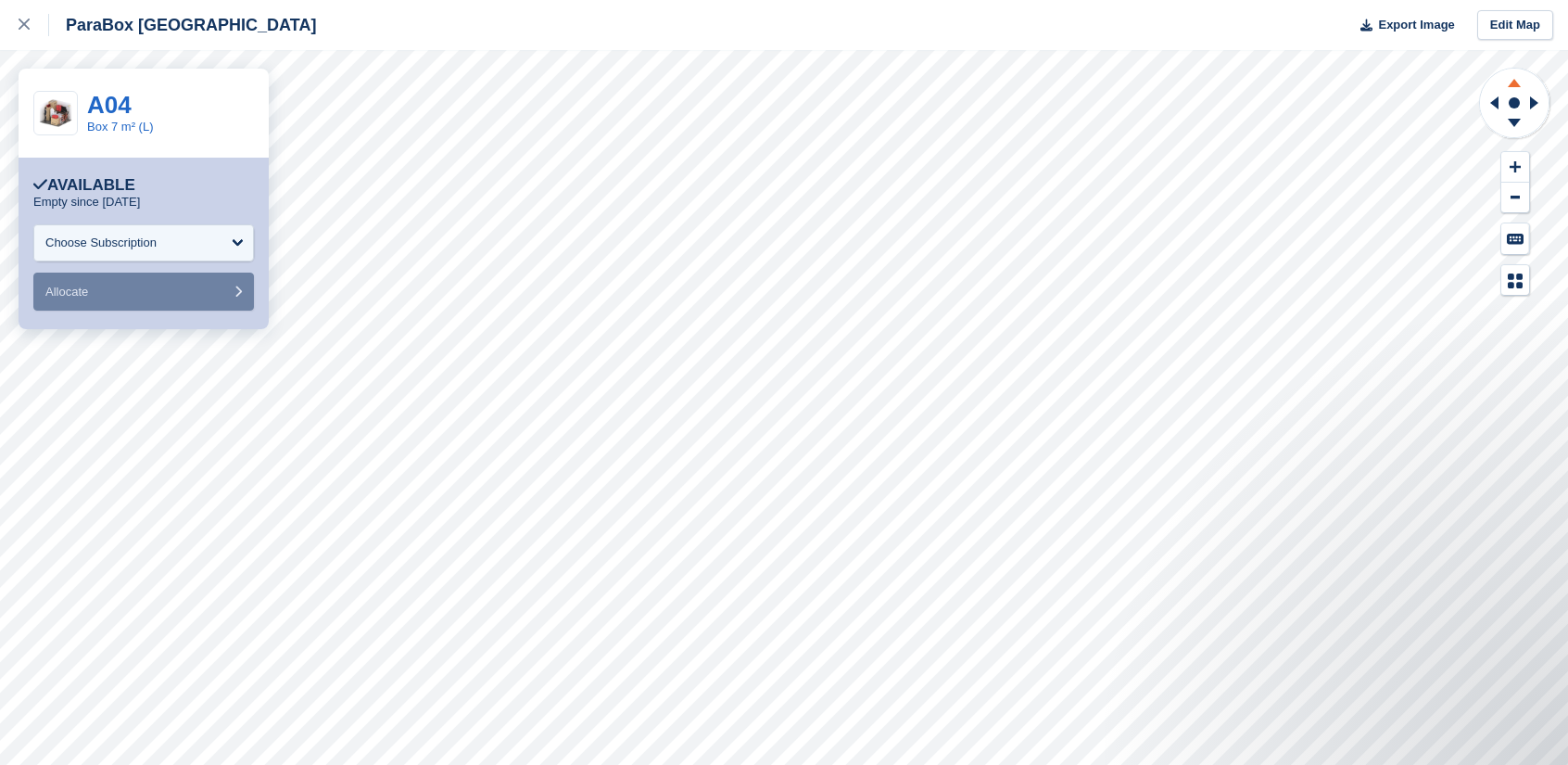
click at [1517, 81] on icon at bounding box center [1514, 80] width 48 height 23
click at [1539, 102] on icon at bounding box center [1537, 102] width 23 height 48
click at [1500, 102] on icon at bounding box center [1491, 102] width 23 height 48
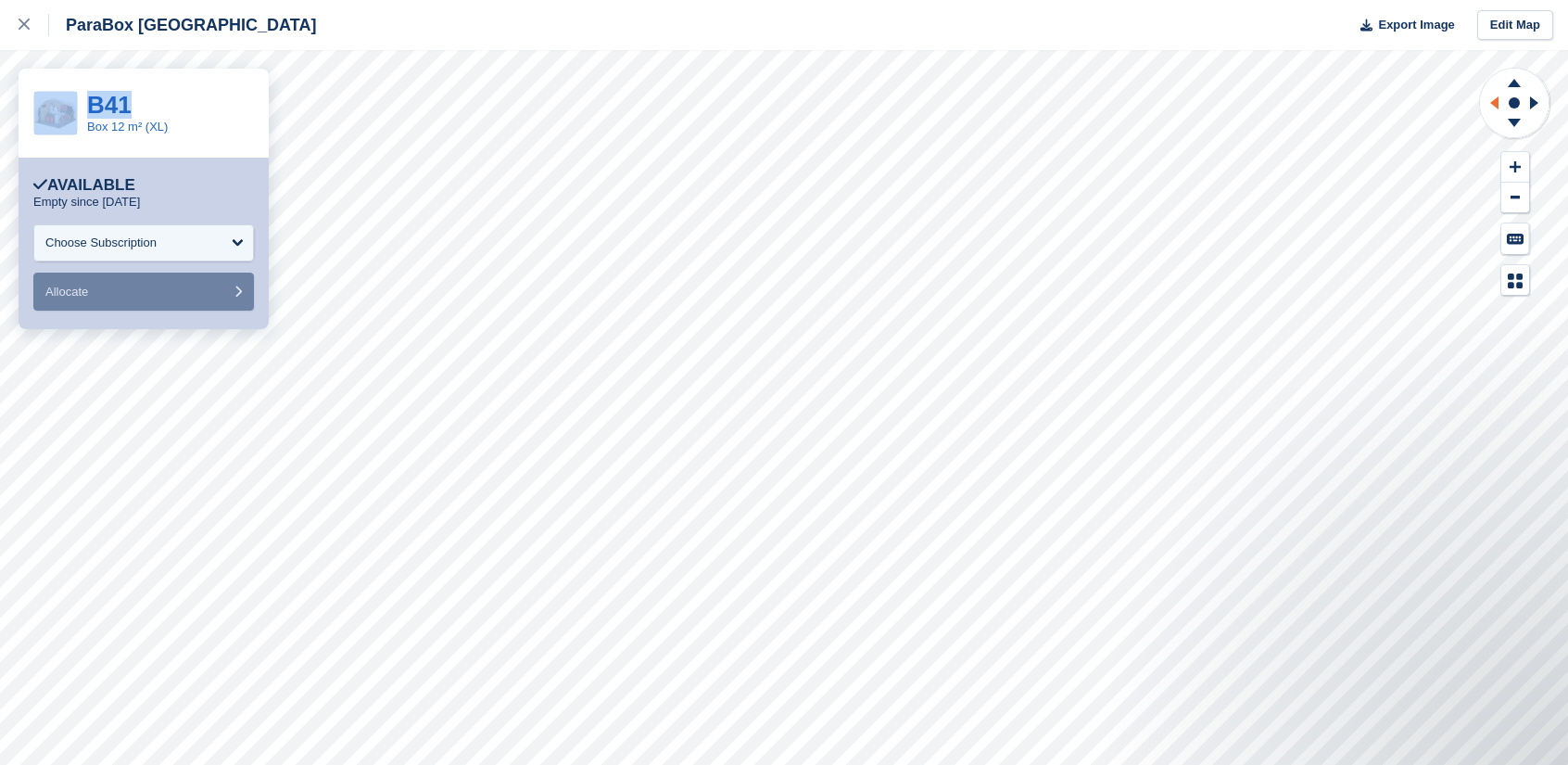
click at [1500, 102] on icon at bounding box center [1491, 102] width 23 height 48
click at [1499, 102] on icon at bounding box center [1491, 102] width 23 height 48
click at [1522, 78] on icon at bounding box center [1514, 80] width 48 height 23
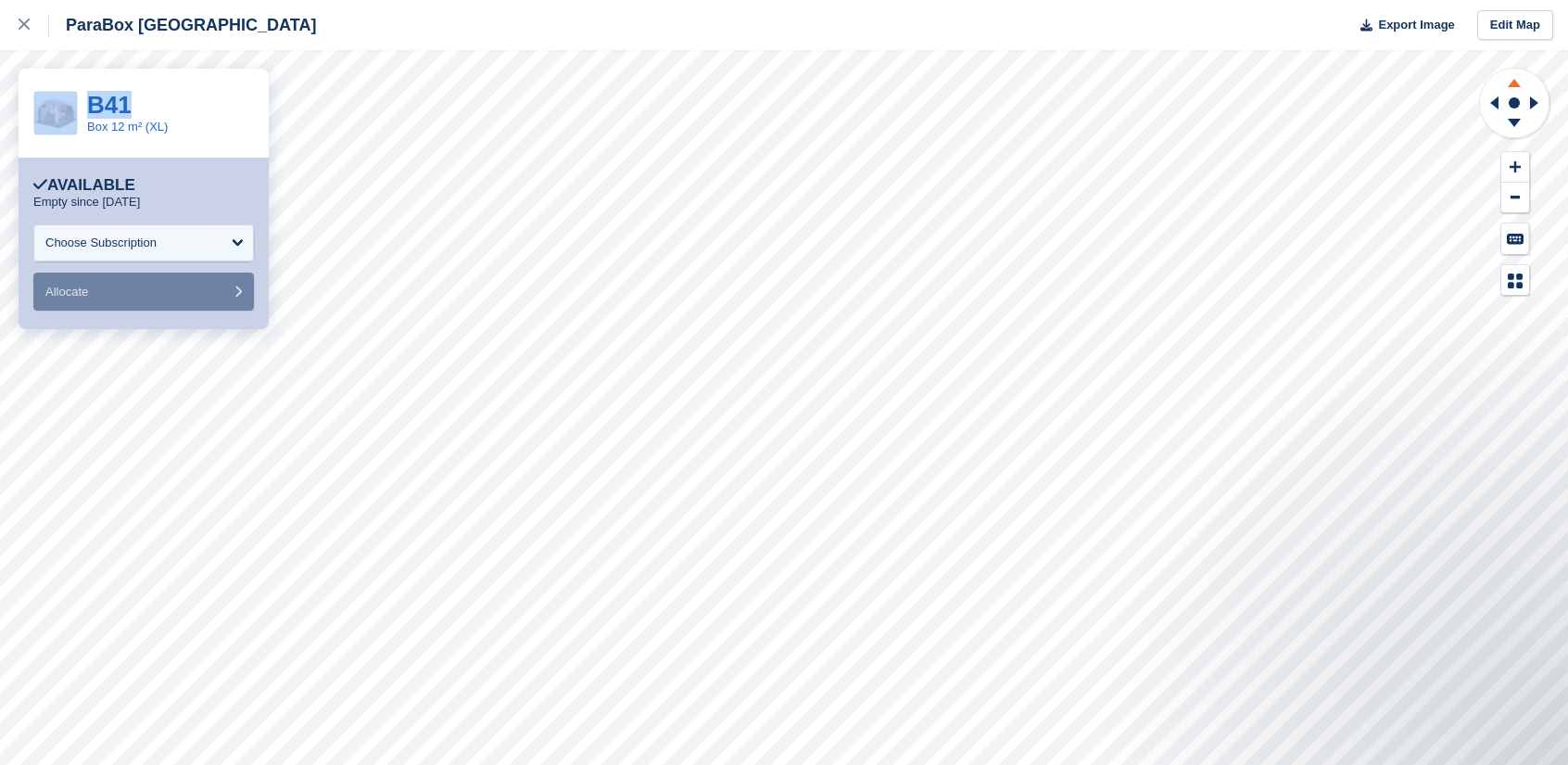
click at [1522, 78] on icon at bounding box center [1514, 80] width 48 height 23
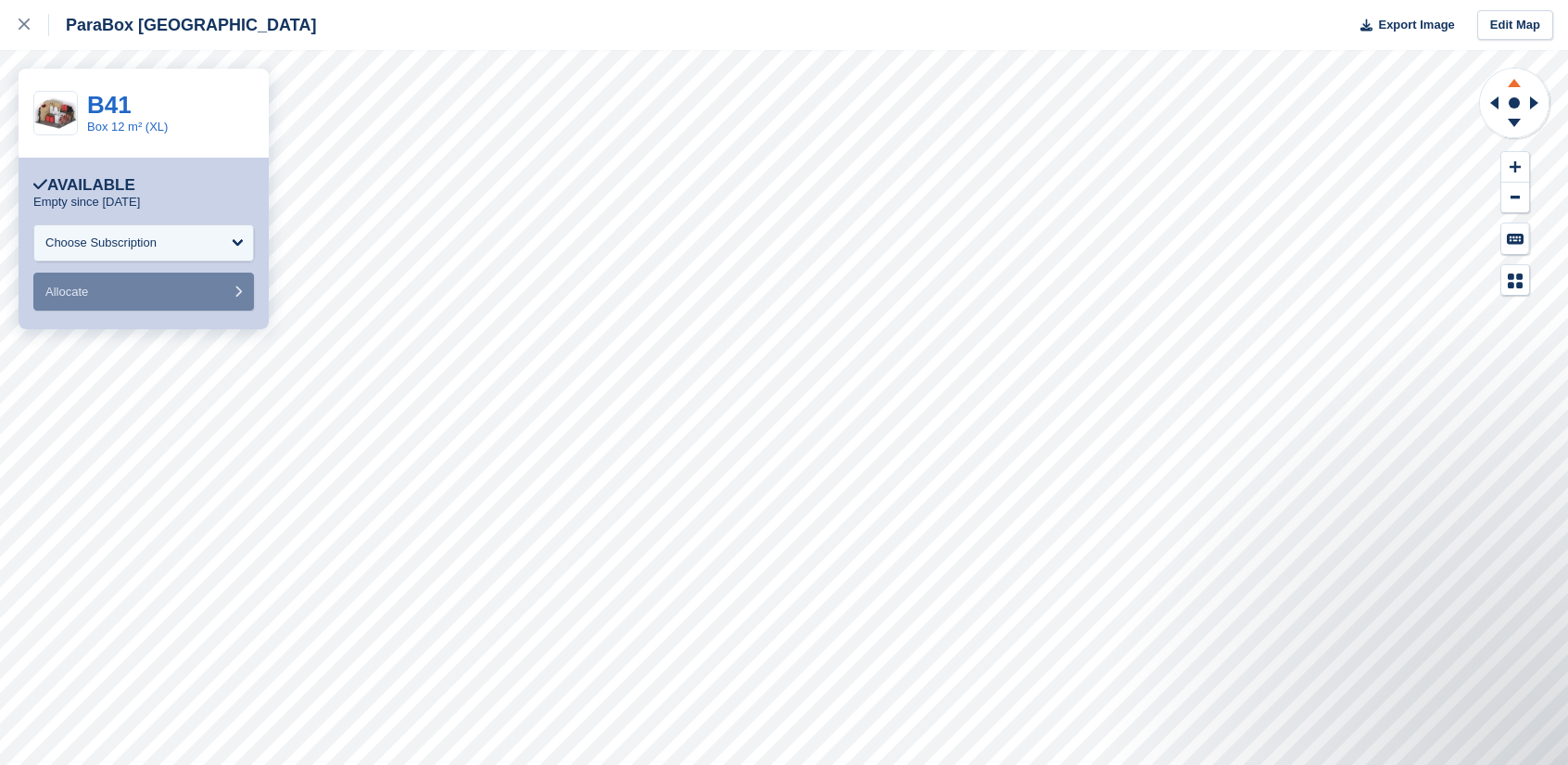
click at [1522, 78] on icon at bounding box center [1514, 80] width 48 height 23
click at [1486, 24] on link "Edit Map" at bounding box center [1515, 26] width 76 height 30
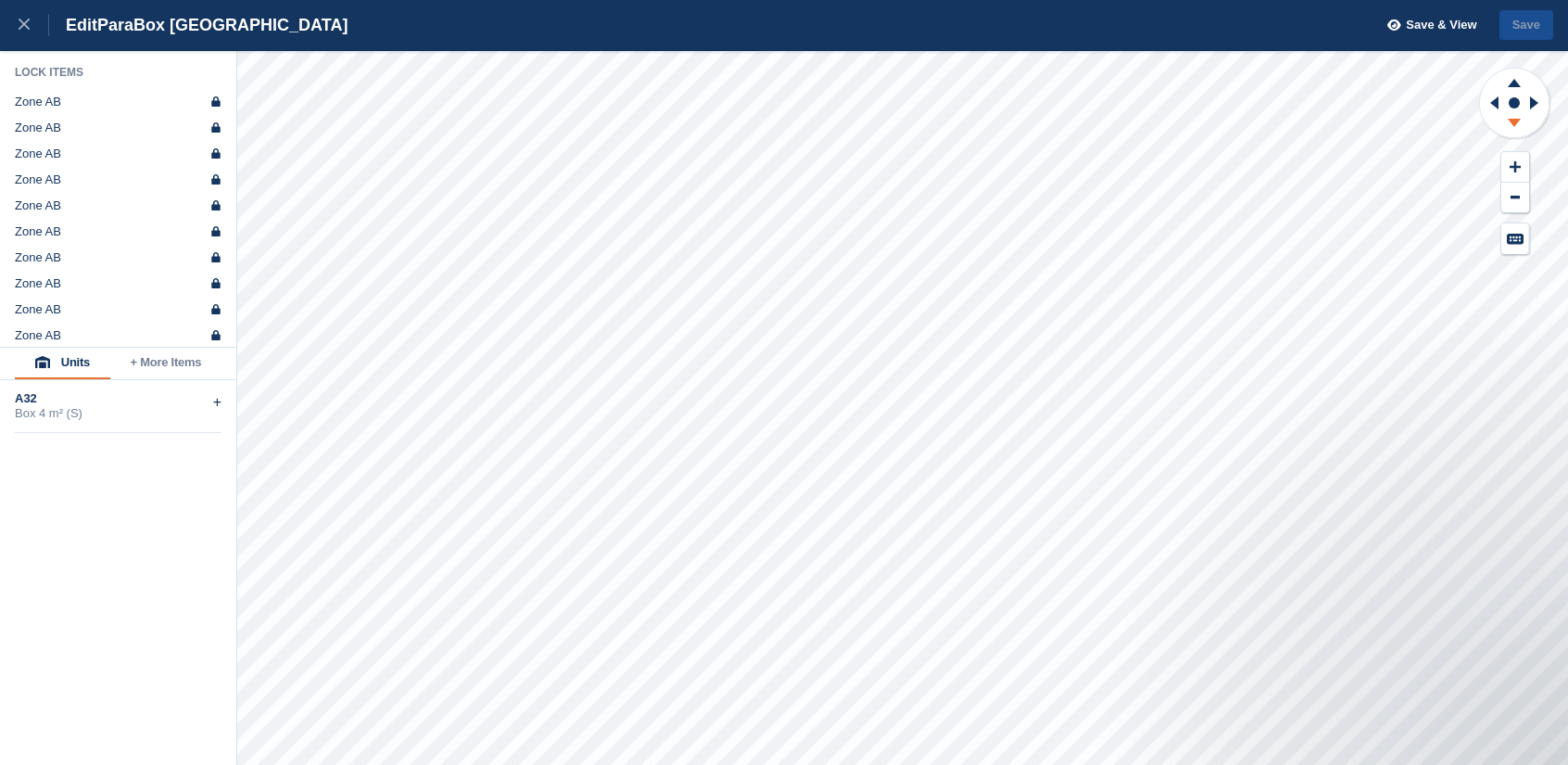
click at [1509, 120] on icon at bounding box center [1514, 125] width 48 height 23
click at [1521, 82] on icon at bounding box center [1514, 80] width 48 height 23
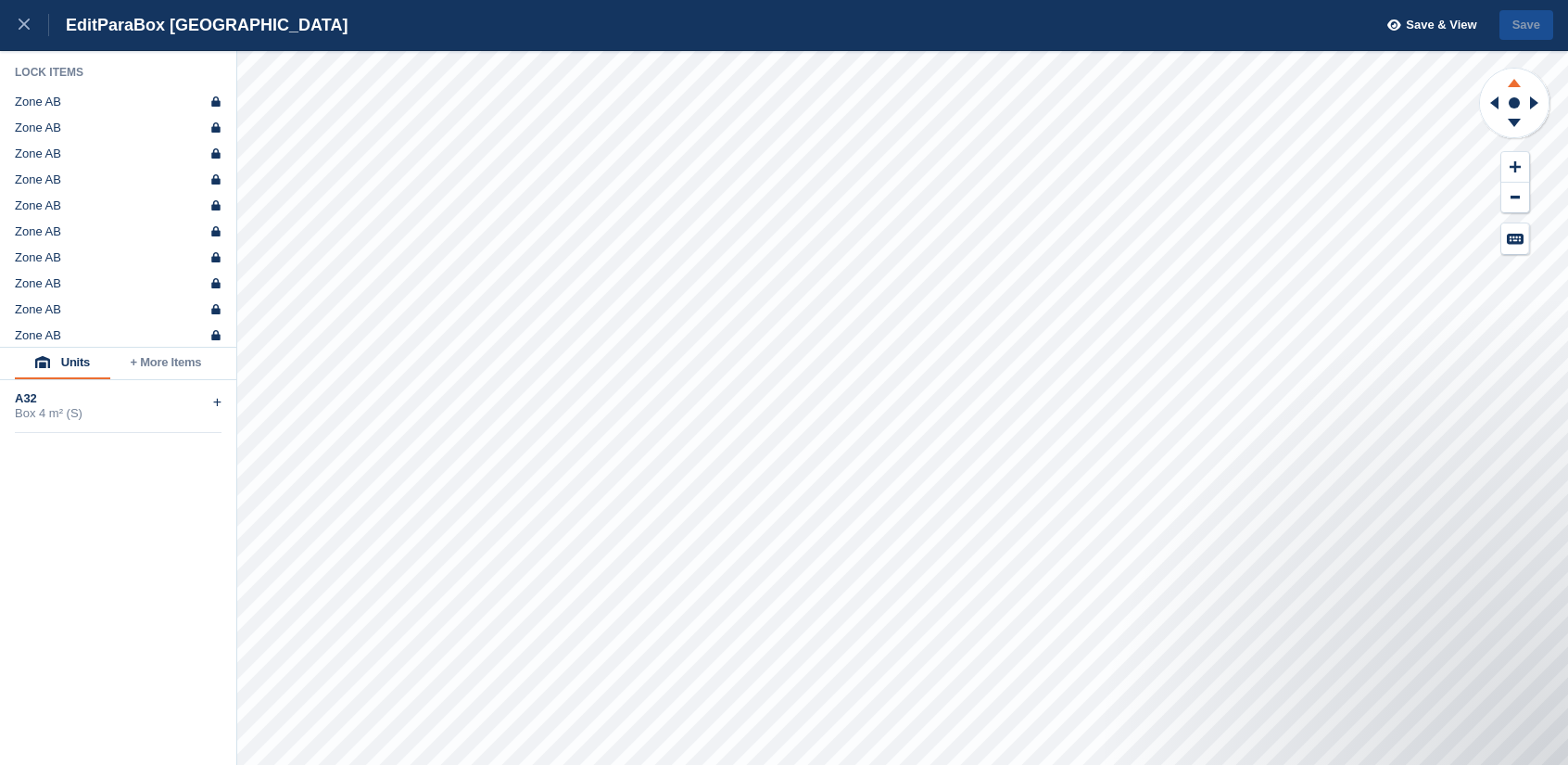
click at [1518, 84] on icon at bounding box center [1515, 82] width 13 height 9
click at [1516, 119] on icon at bounding box center [1515, 122] width 13 height 9
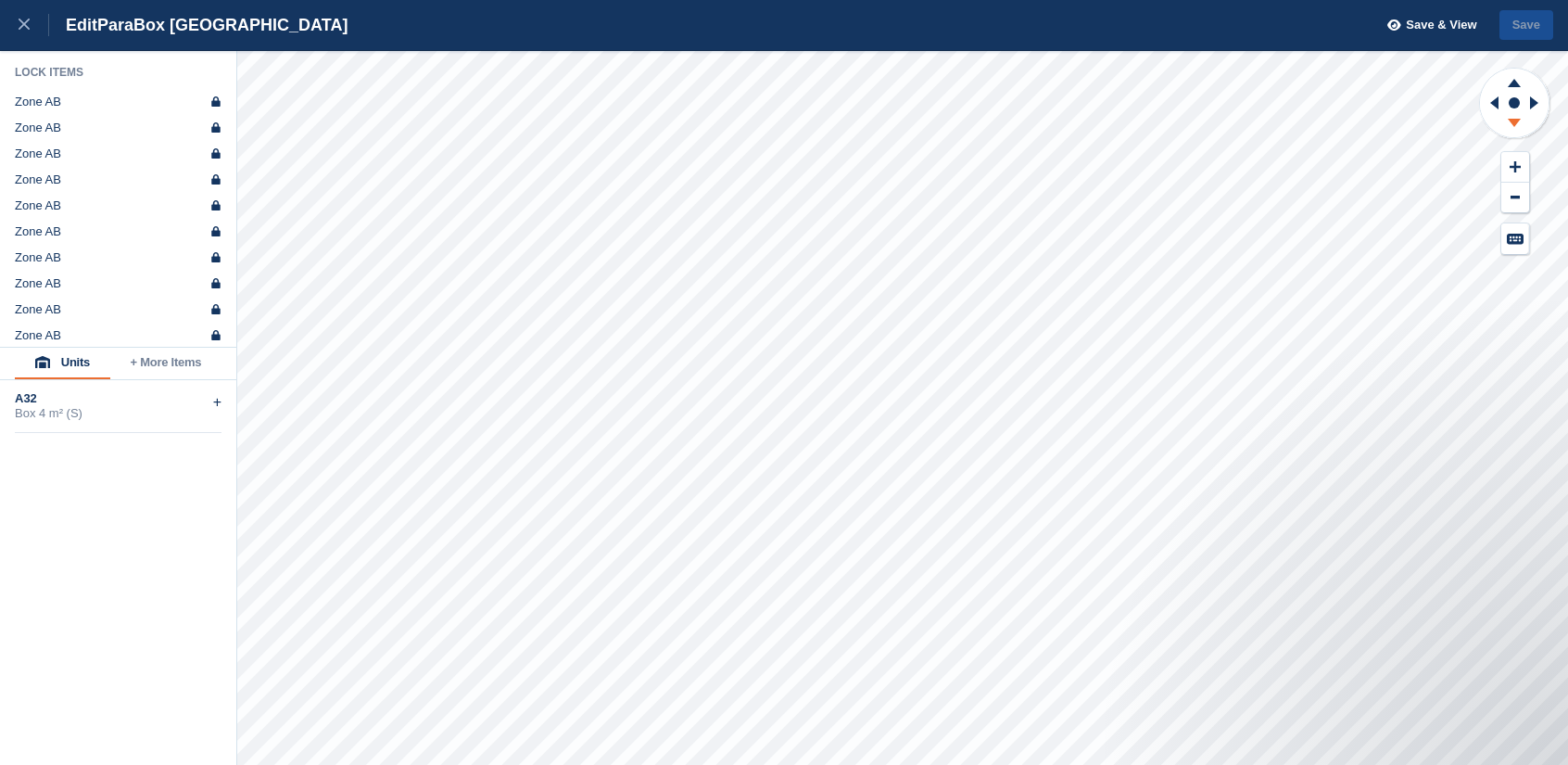
click at [1516, 119] on icon at bounding box center [1515, 122] width 13 height 9
click at [11, 30] on link at bounding box center [25, 25] width 49 height 50
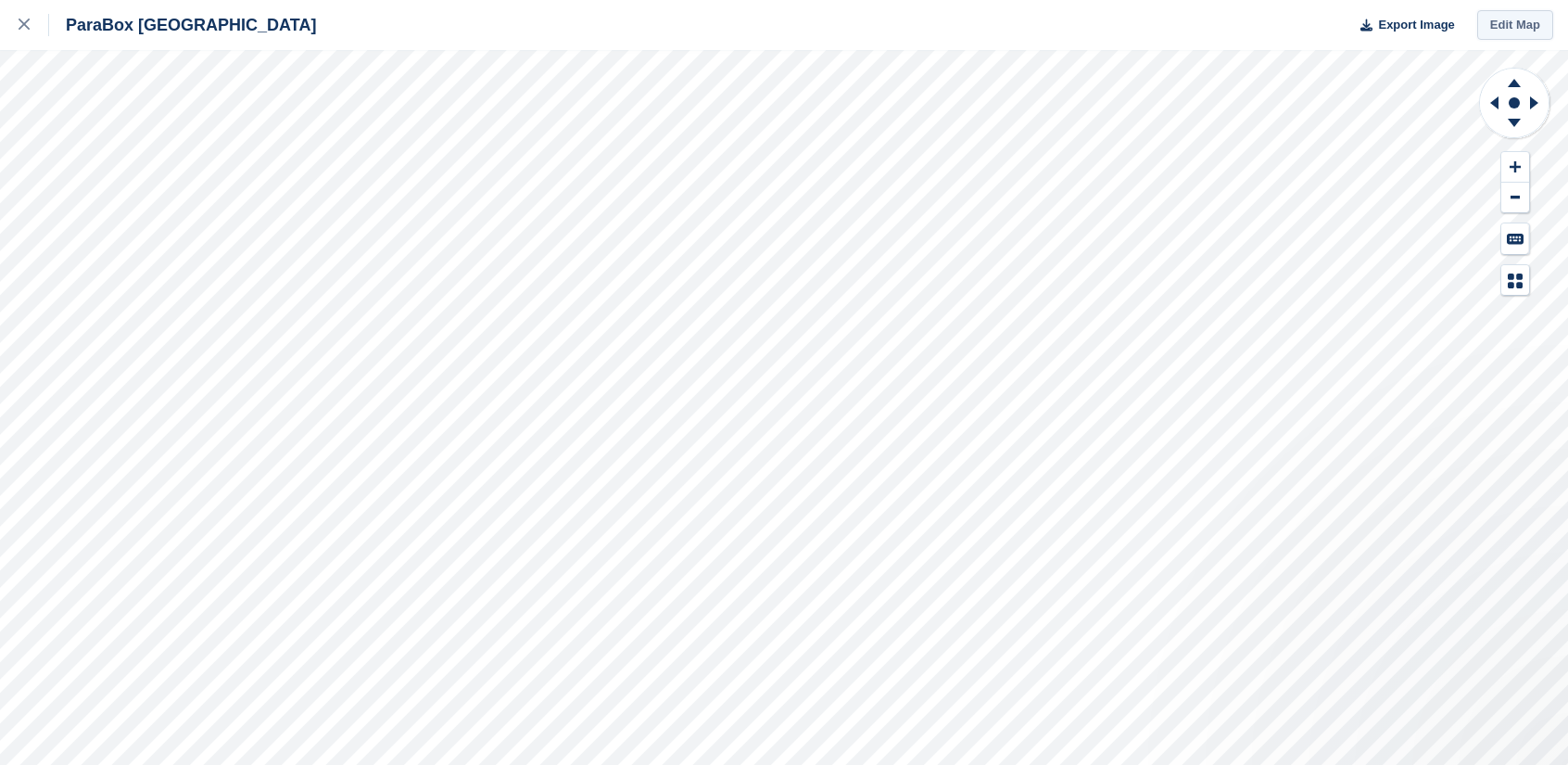
click at [1513, 23] on link "Edit Map" at bounding box center [1515, 26] width 76 height 30
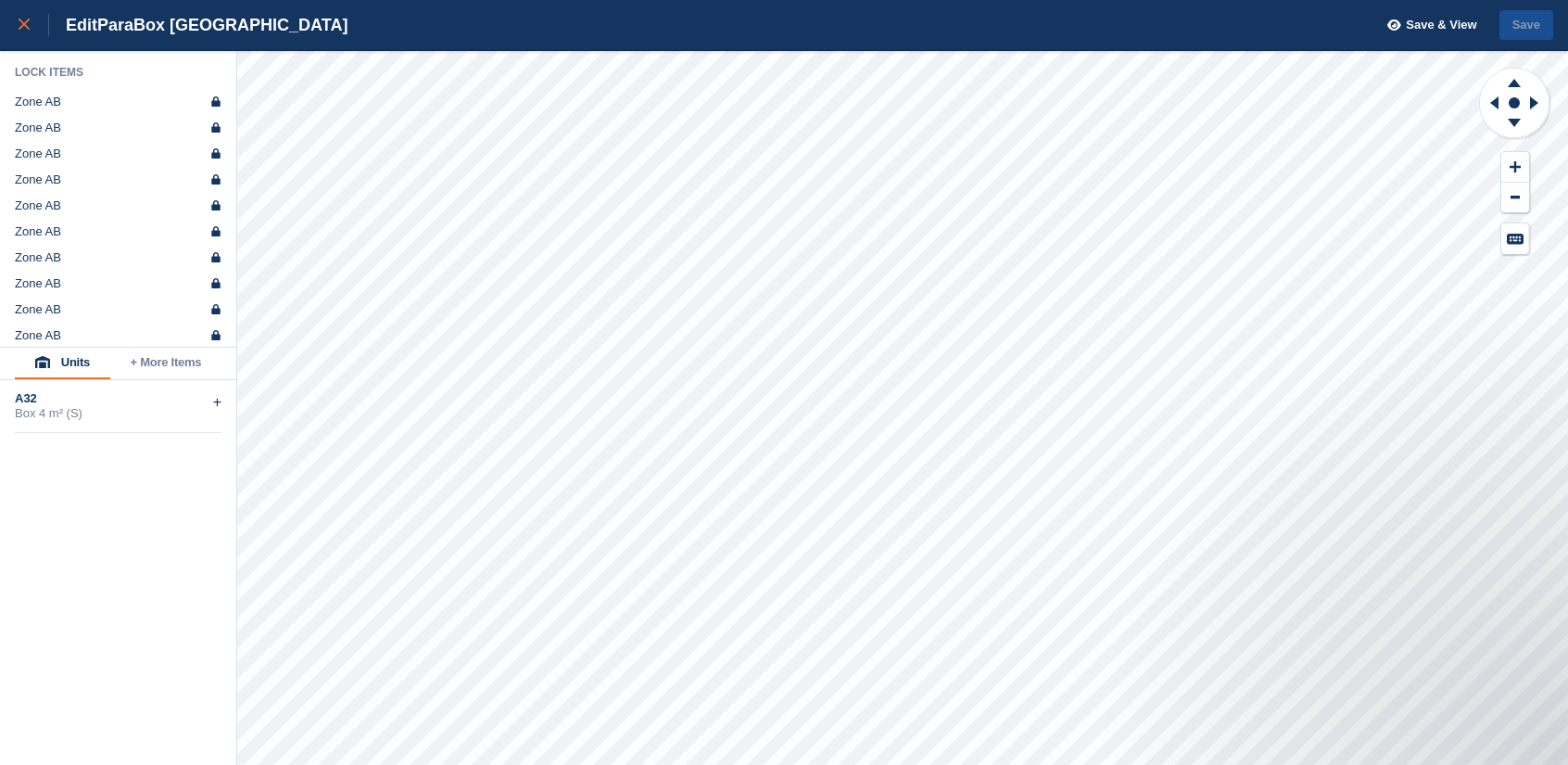
click at [31, 28] on div at bounding box center [34, 25] width 30 height 22
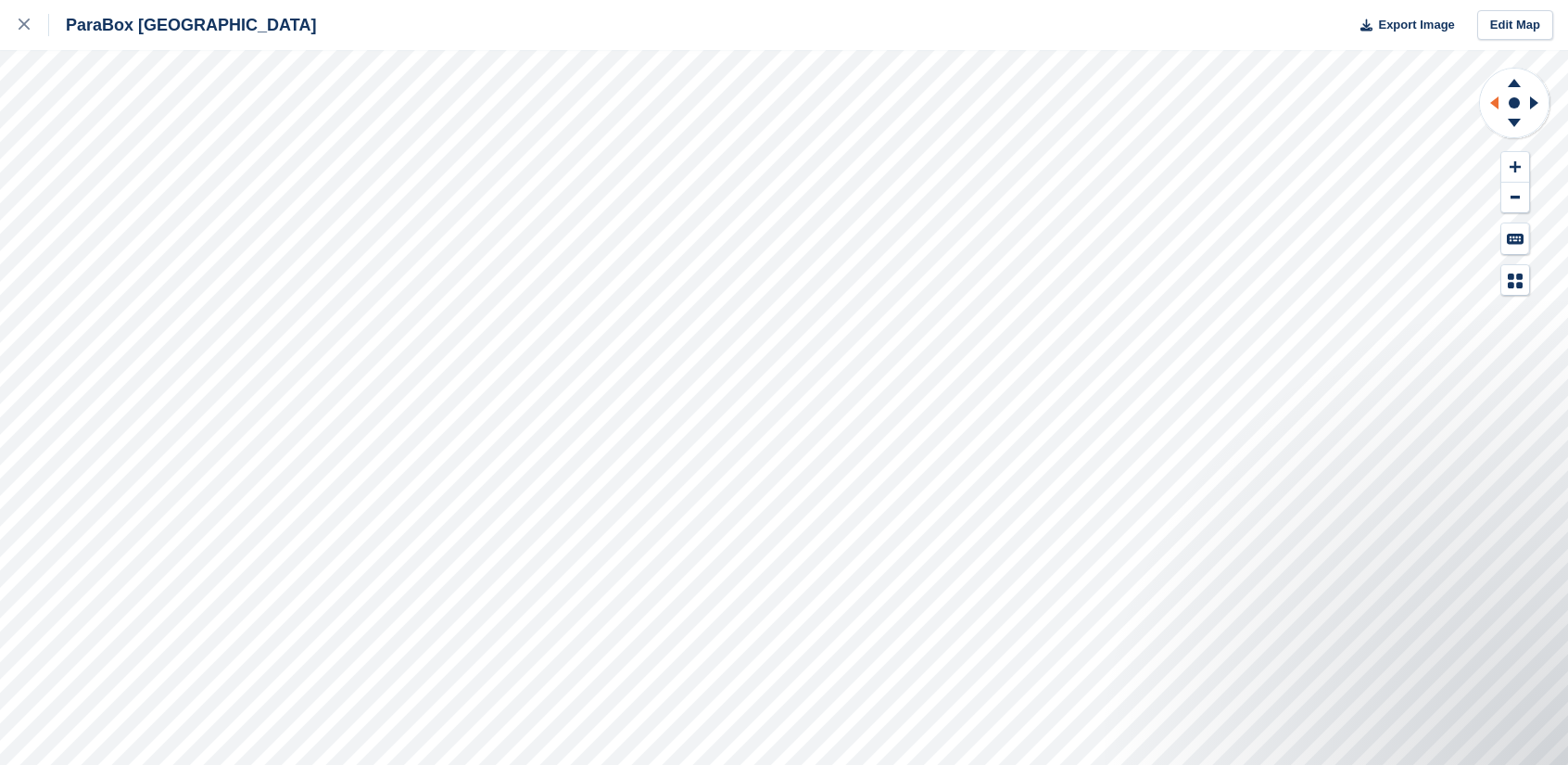
click at [1486, 103] on icon at bounding box center [1491, 102] width 23 height 48
click at [1509, 129] on icon at bounding box center [1514, 125] width 48 height 23
click at [1517, 123] on icon at bounding box center [1514, 125] width 48 height 23
click at [1517, 119] on g at bounding box center [1514, 125] width 48 height 23
click at [1514, 79] on icon at bounding box center [1514, 80] width 48 height 23
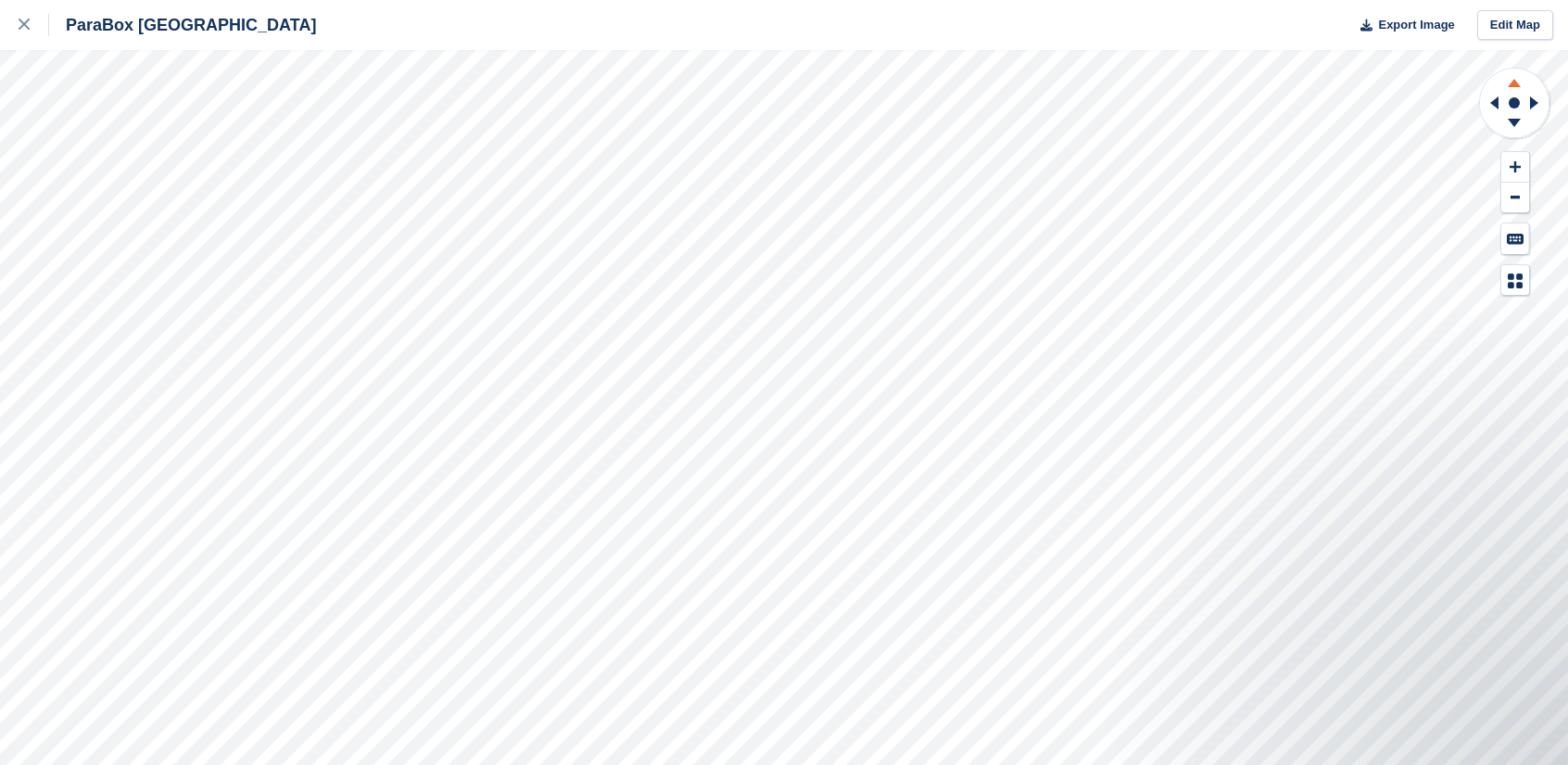
click at [1513, 79] on icon at bounding box center [1514, 80] width 48 height 23
click at [1512, 79] on icon at bounding box center [1514, 80] width 48 height 23
click at [1511, 79] on icon at bounding box center [1514, 80] width 48 height 23
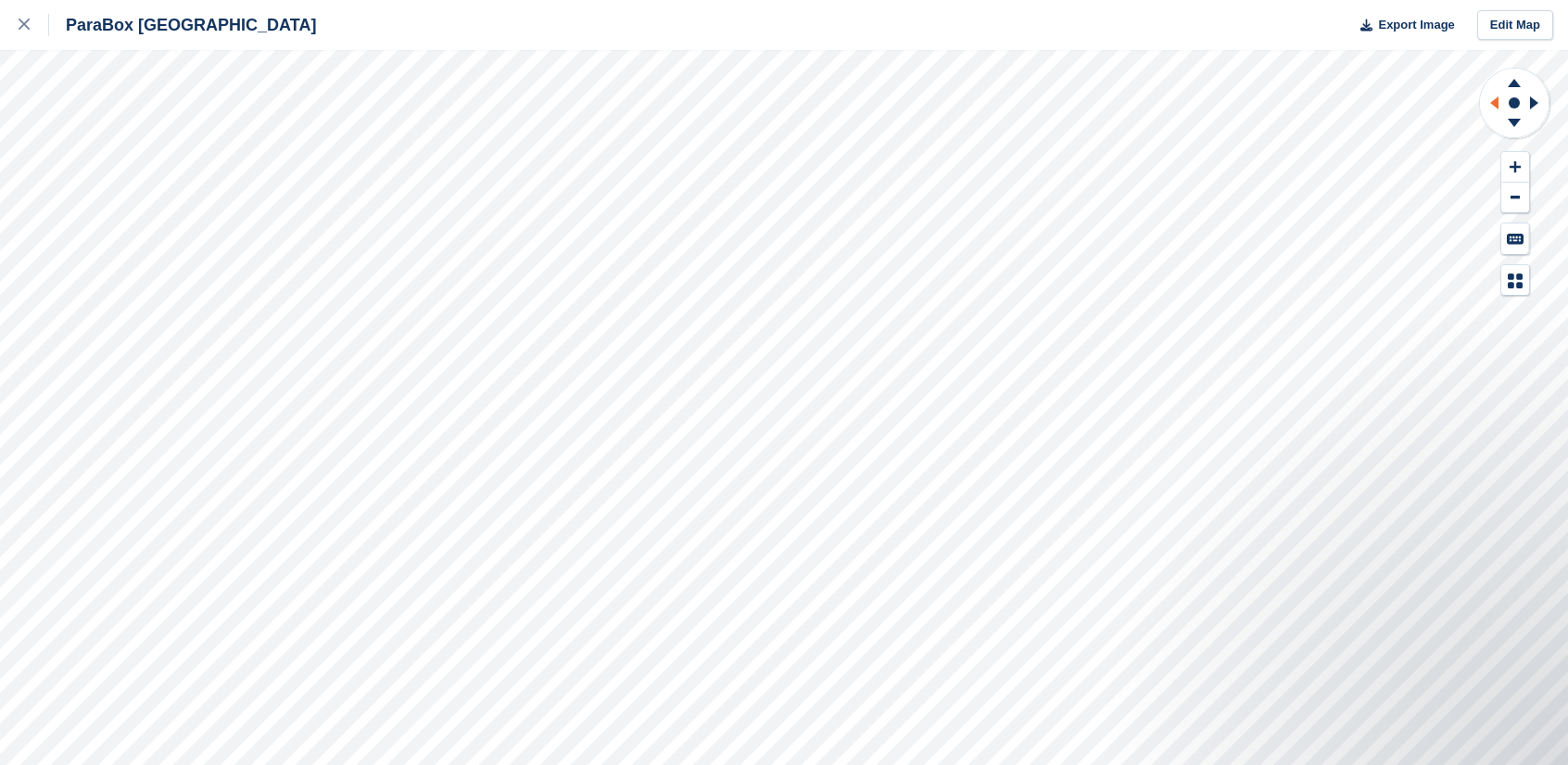
click at [1496, 111] on icon at bounding box center [1491, 102] width 23 height 48
